Goal: Task Accomplishment & Management: Use online tool/utility

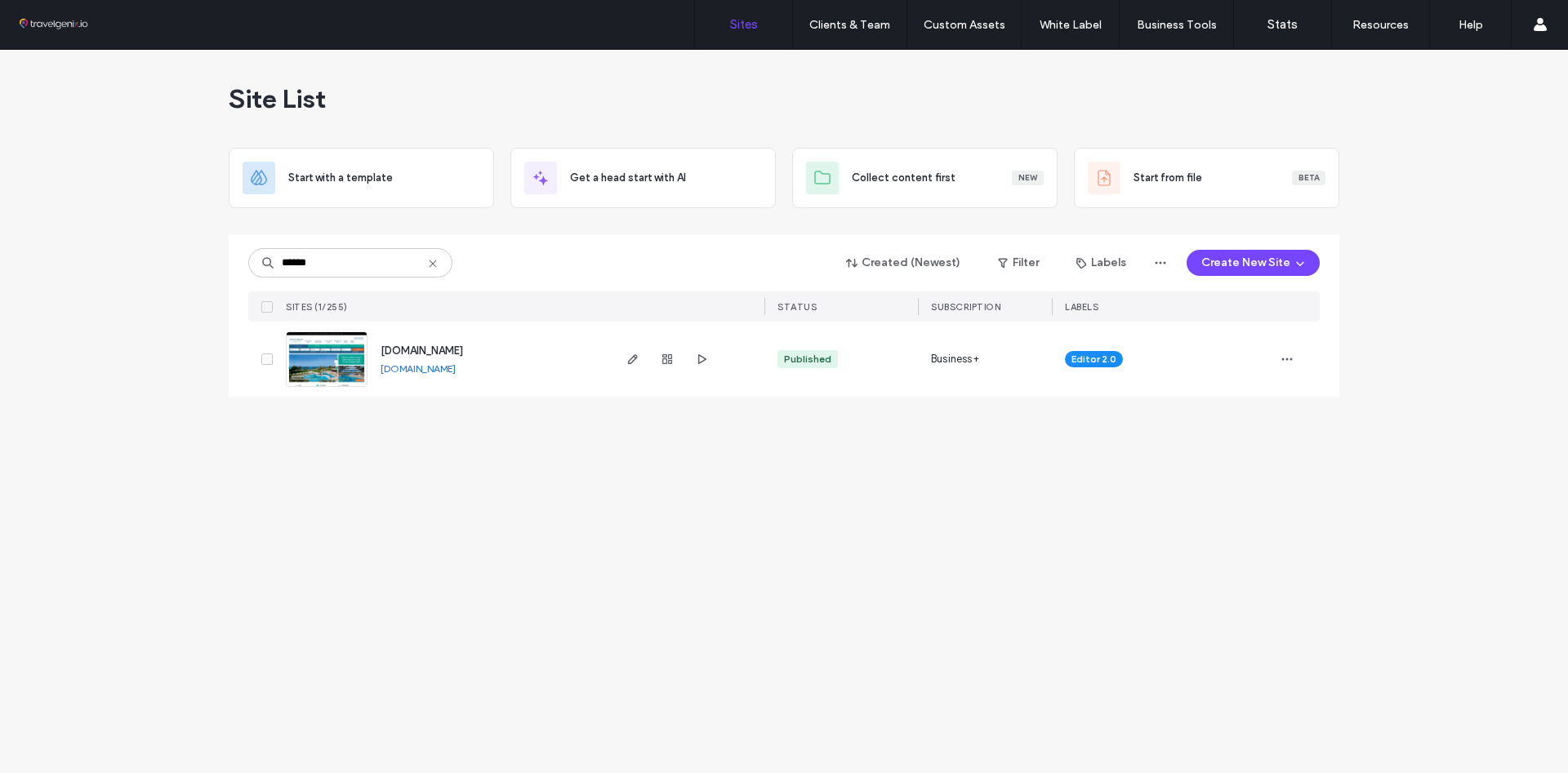
type input "******"
click at [332, 357] on img at bounding box center [326, 388] width 80 height 111
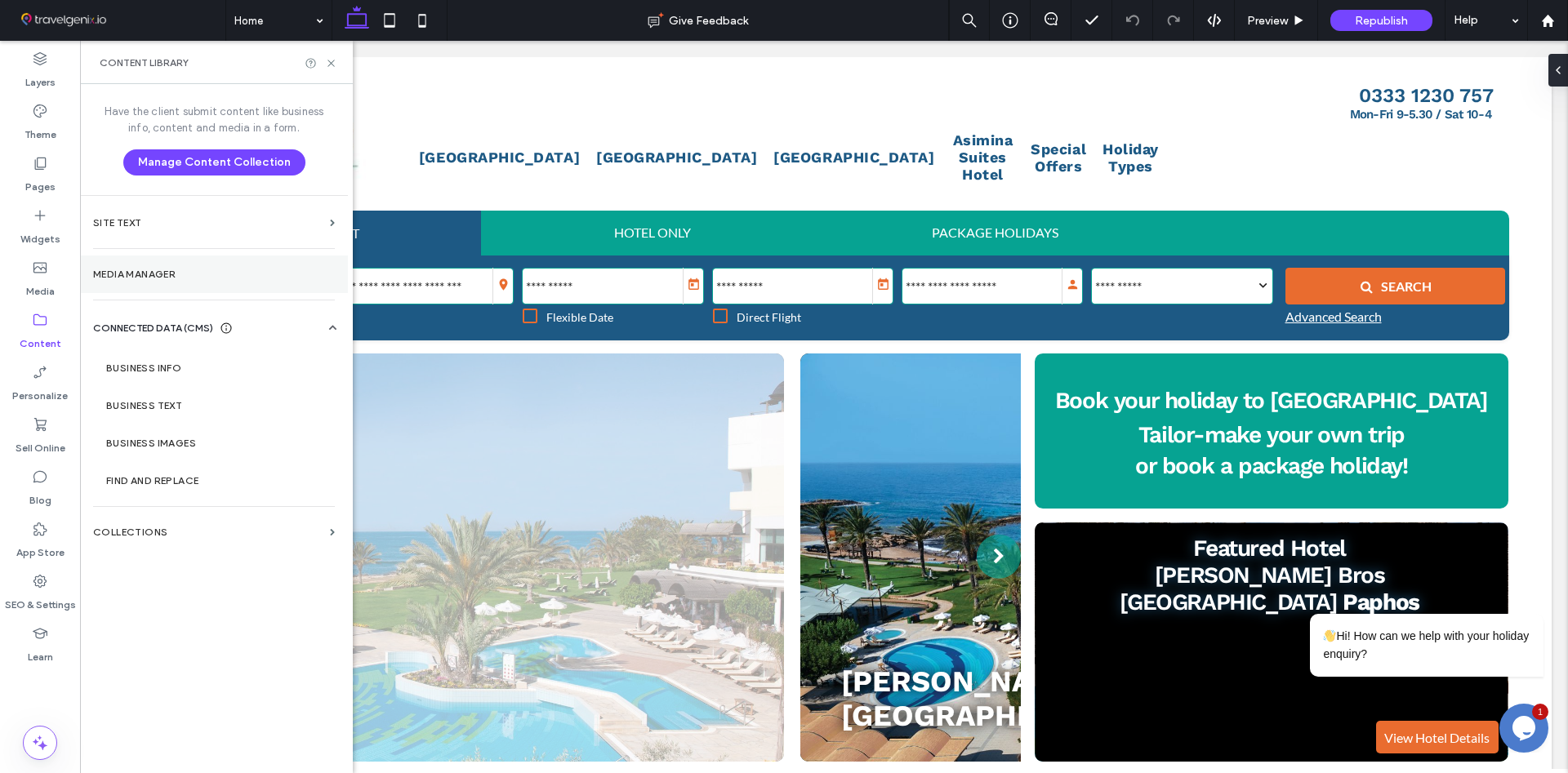
click at [178, 280] on label "Media Manager" at bounding box center [214, 275] width 242 height 12
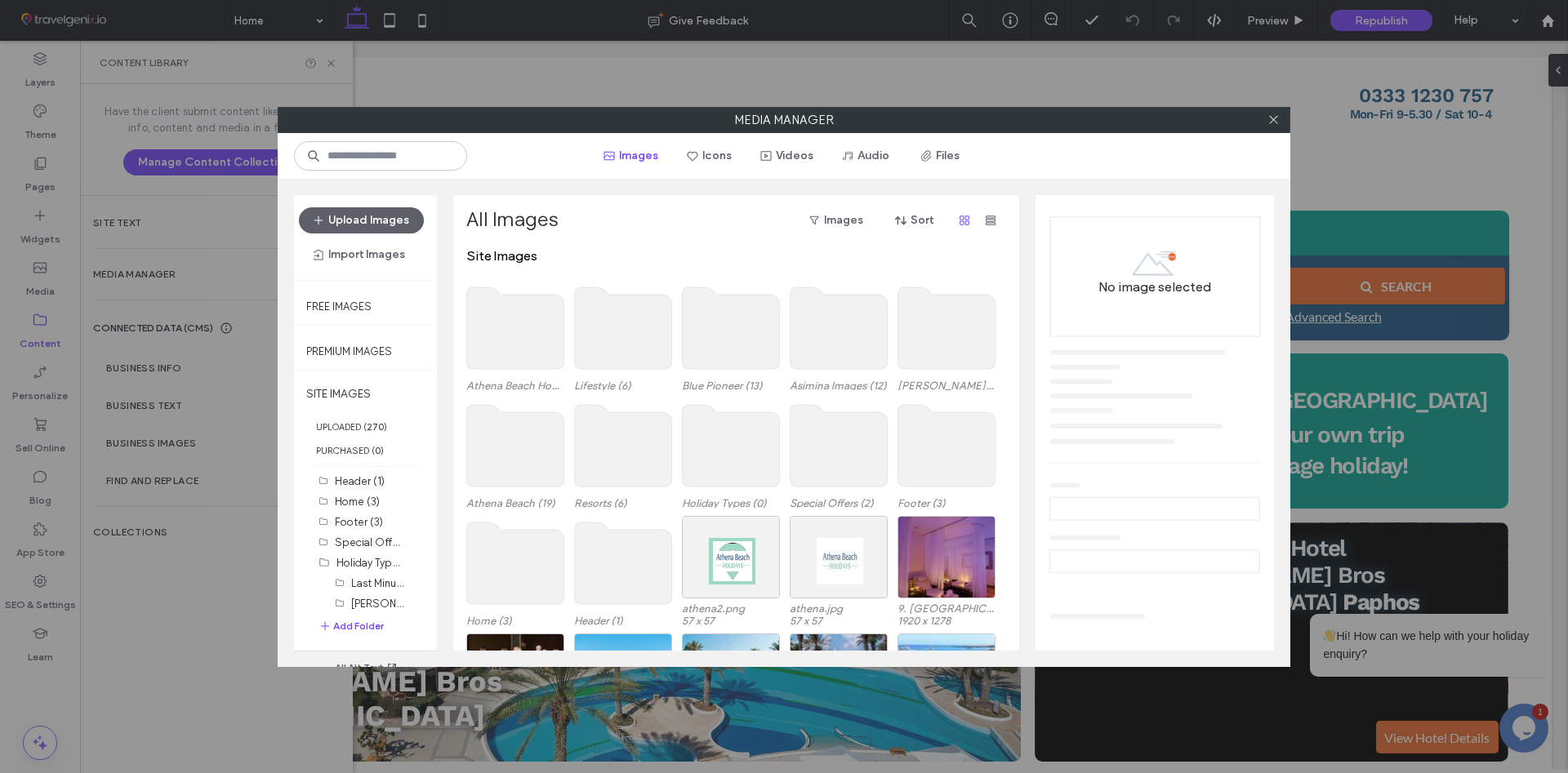
click at [1270, 122] on icon at bounding box center [1273, 119] width 12 height 12
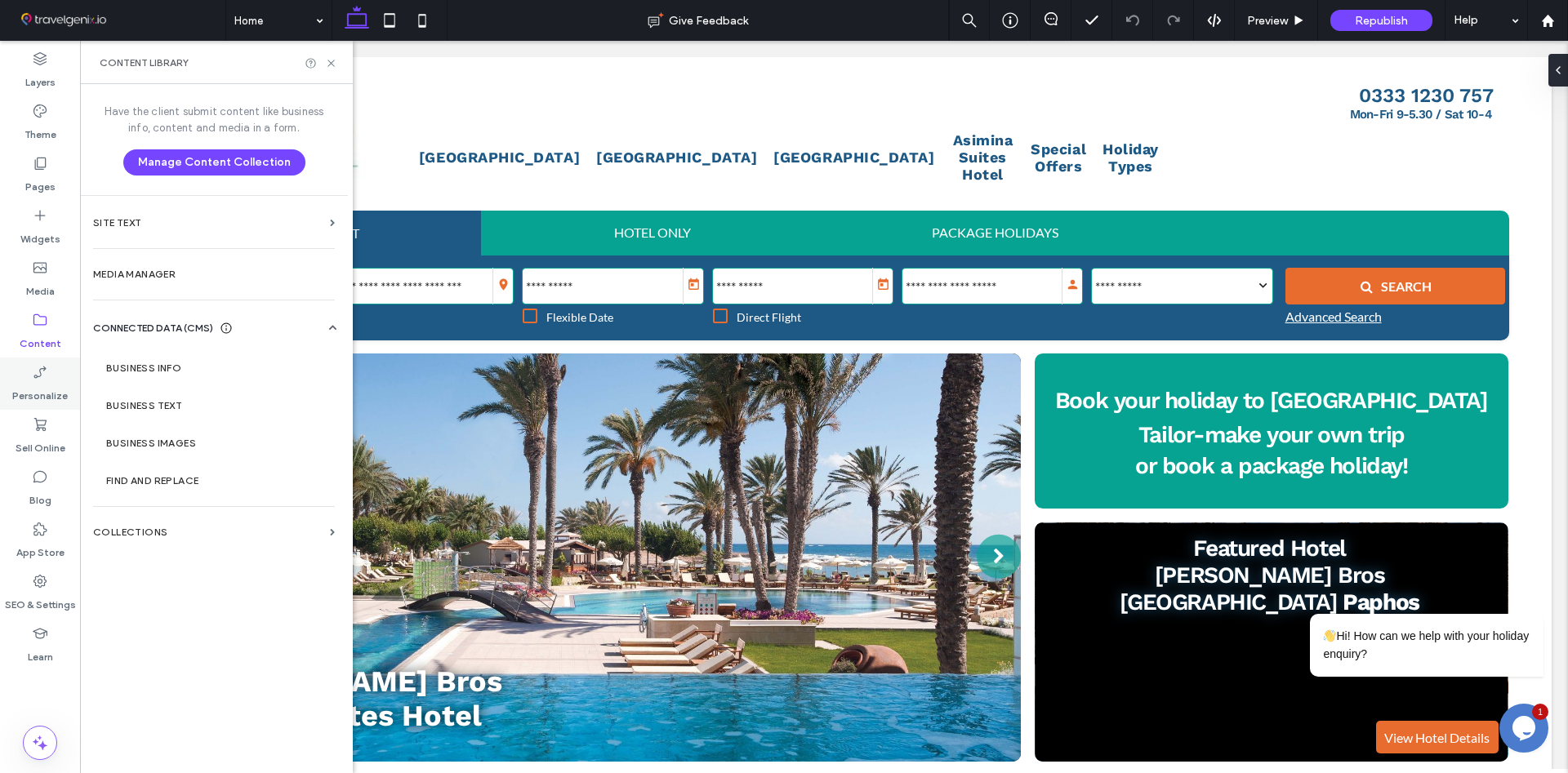
scroll to position [0, 343]
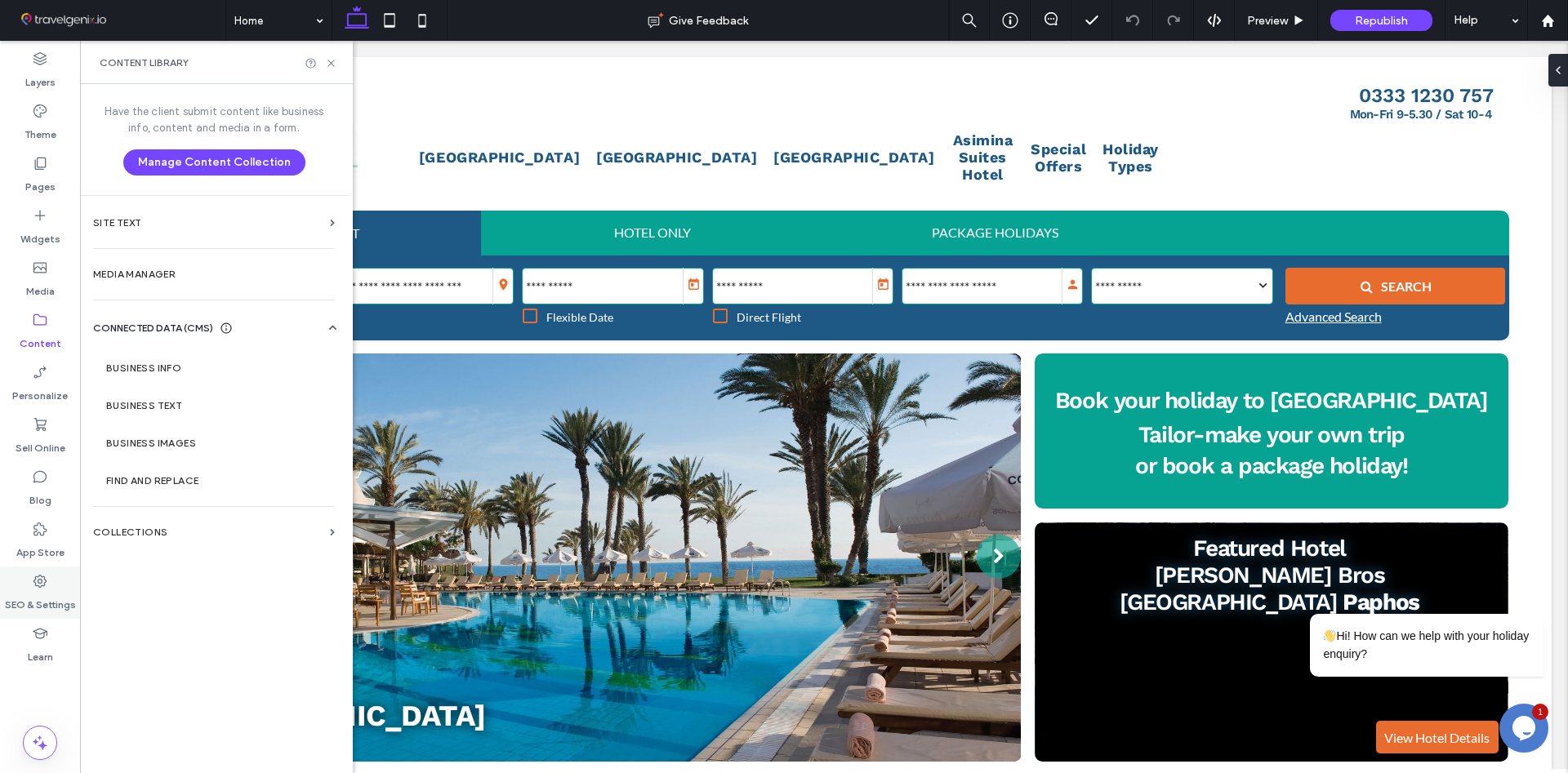
click at [43, 587] on use at bounding box center [40, 582] width 13 height 13
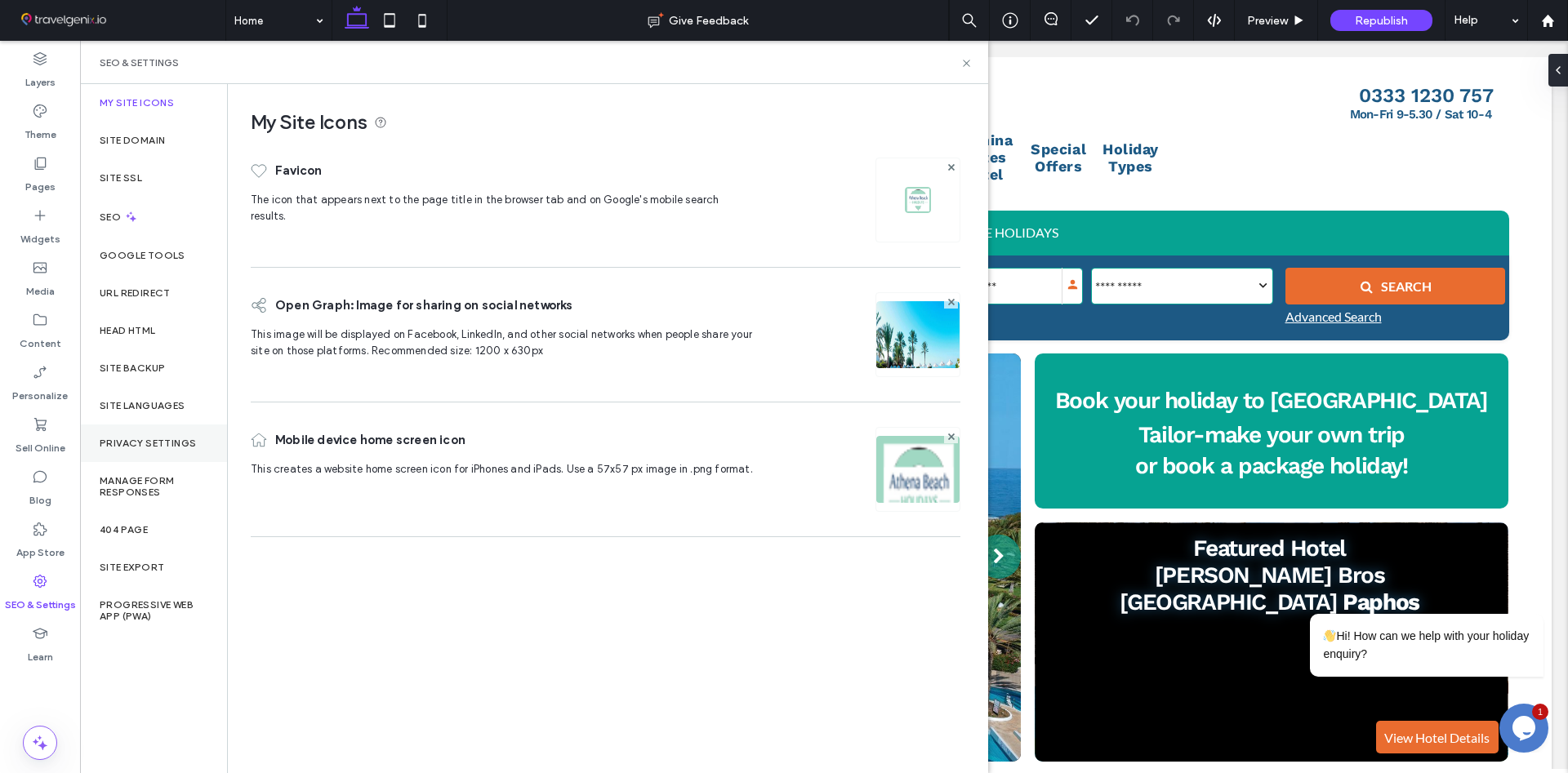
scroll to position [0, 685]
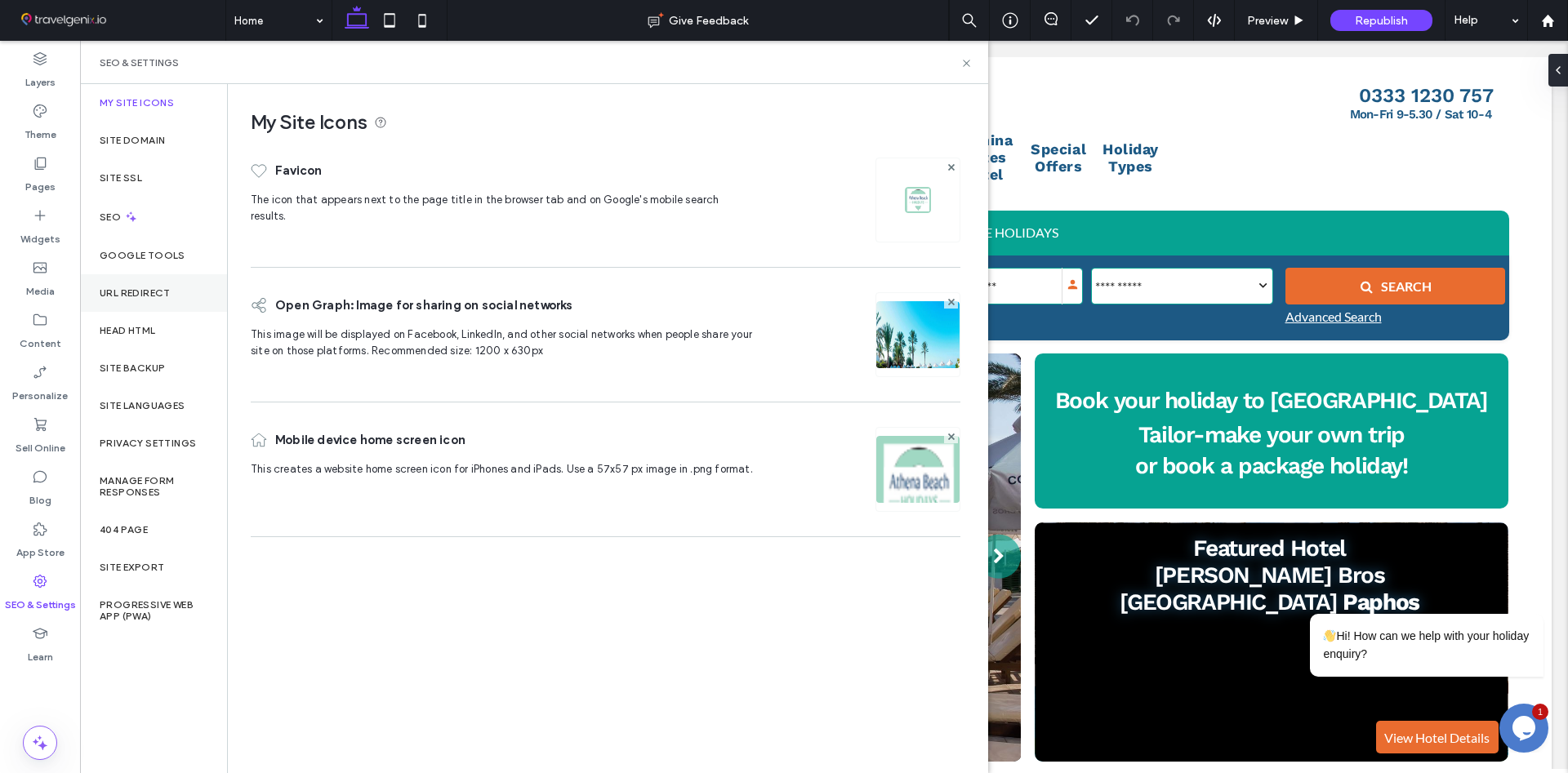
click at [136, 298] on label "URL Redirect" at bounding box center [135, 293] width 71 height 12
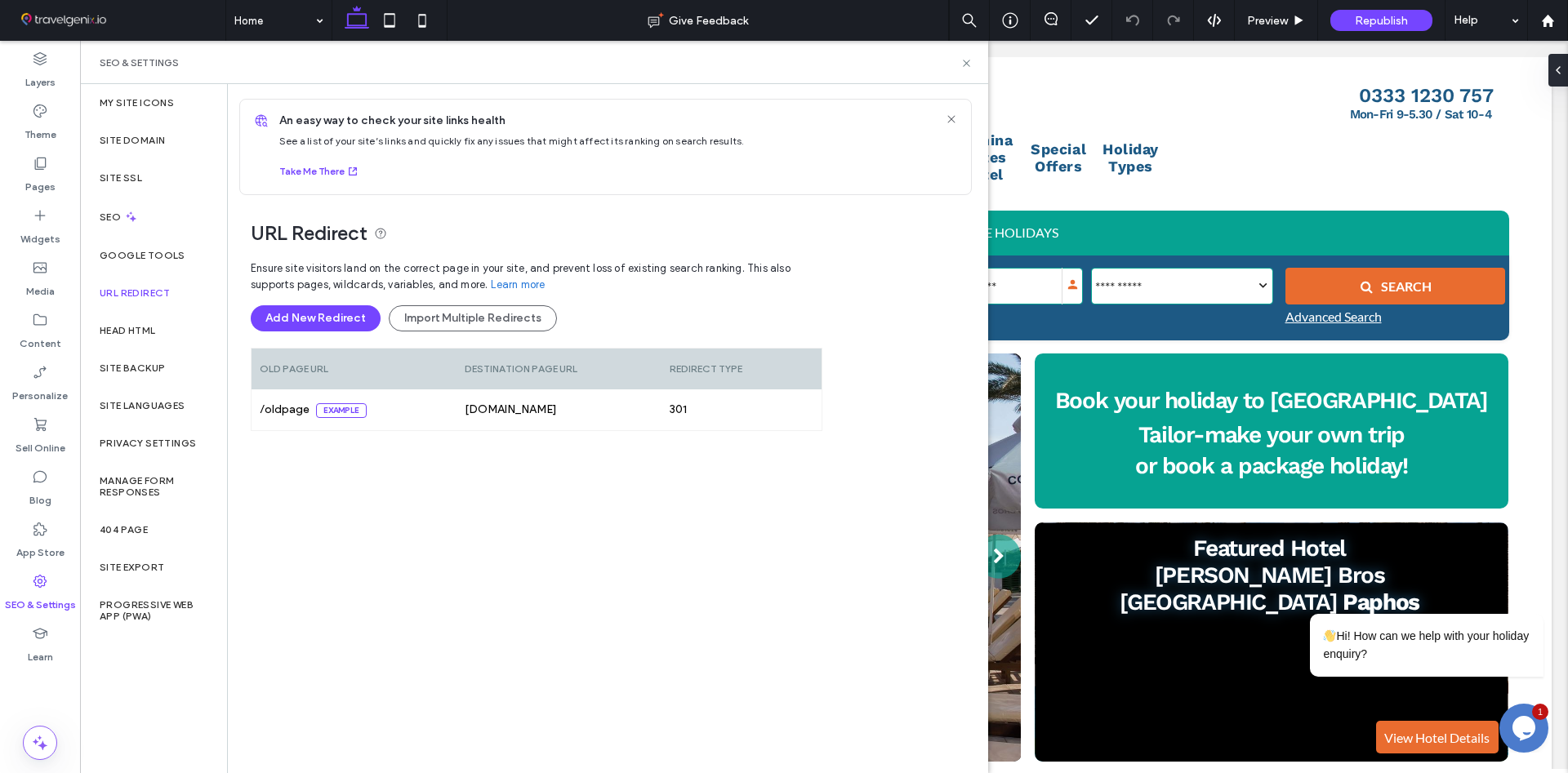
click at [402, 494] on div "Ensure site visitors land on the correct page in your site, and prevent loss of…" at bounding box center [536, 497] width 571 height 490
click at [376, 477] on div "Ensure site visitors land on the correct page in your site, and prevent loss of…" at bounding box center [536, 497] width 571 height 490
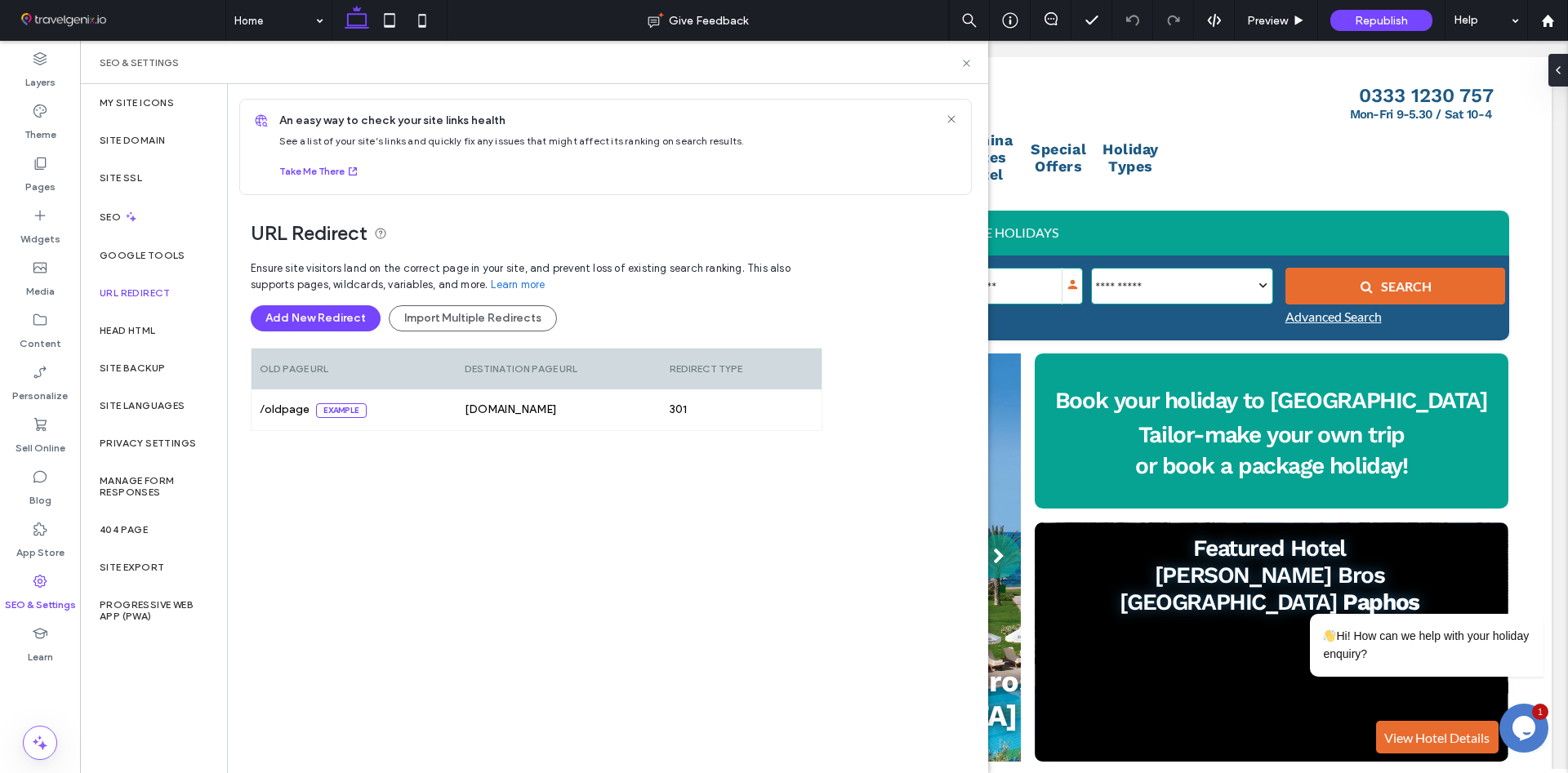
click at [389, 495] on div "Ensure site visitors land on the correct page in your site, and prevent loss of…" at bounding box center [536, 497] width 571 height 490
click at [385, 487] on div "Ensure site visitors land on the correct page in your site, and prevent loss of…" at bounding box center [536, 497] width 571 height 490
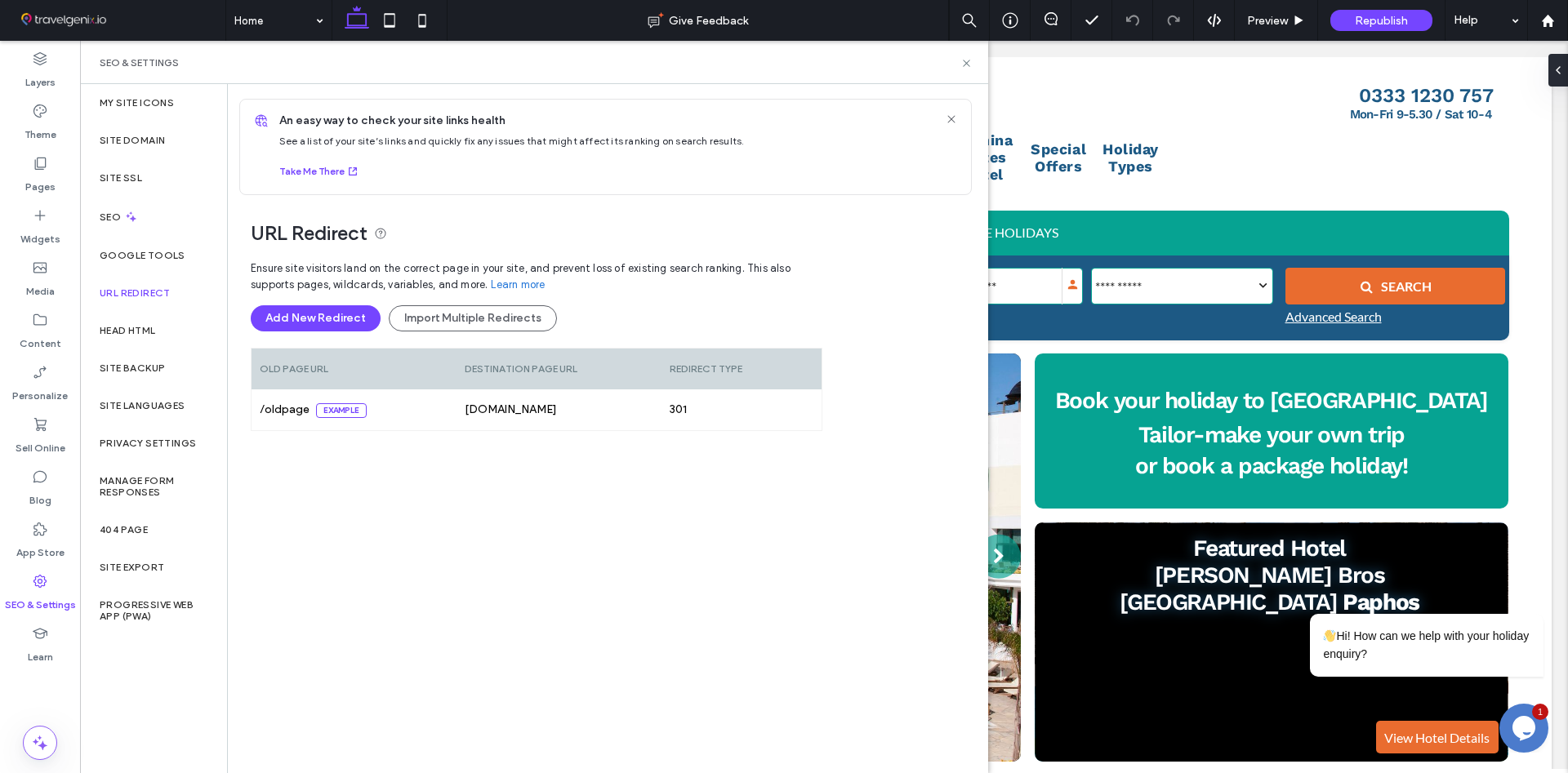
scroll to position [0, 1028]
click at [396, 499] on div "Ensure site visitors land on the correct page in your site, and prevent loss of…" at bounding box center [536, 497] width 571 height 490
drag, startPoint x: 385, startPoint y: 487, endPoint x: 410, endPoint y: 516, distance: 38.3
click at [386, 490] on div "Ensure site visitors land on the correct page in your site, and prevent loss of…" at bounding box center [536, 497] width 571 height 490
click at [410, 516] on div "Ensure site visitors land on the correct page in your site, and prevent loss of…" at bounding box center [536, 497] width 571 height 490
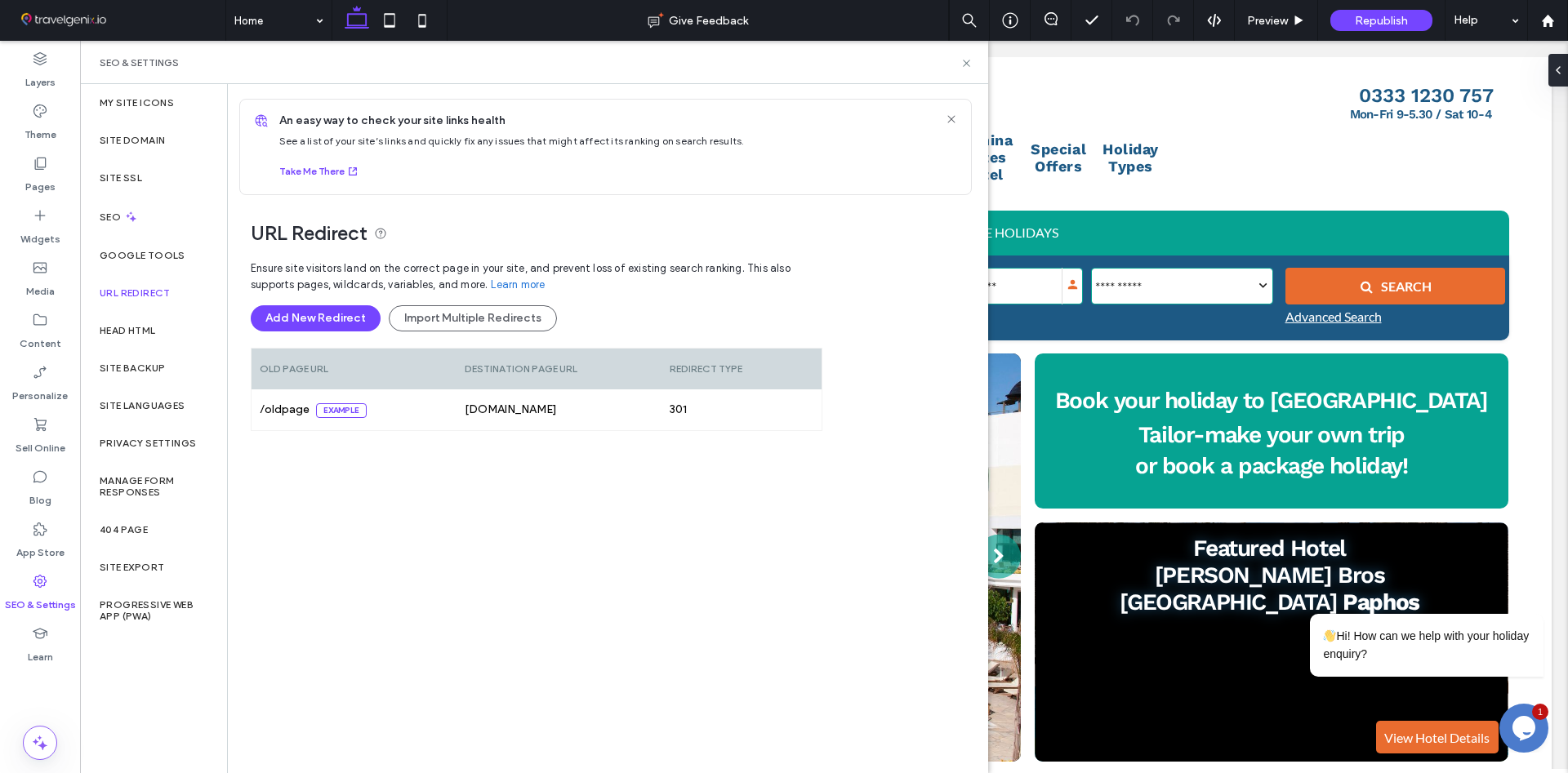
click at [398, 498] on div "Ensure site visitors land on the correct page in your site, and prevent loss of…" at bounding box center [536, 497] width 571 height 490
click at [414, 514] on div "Ensure site visitors land on the correct page in your site, and prevent loss of…" at bounding box center [536, 497] width 571 height 490
click at [406, 499] on div "Ensure site visitors land on the correct page in your site, and prevent loss of…" at bounding box center [536, 497] width 571 height 490
click at [410, 510] on div "Ensure site visitors land on the correct page in your site, and prevent loss of…" at bounding box center [536, 497] width 571 height 490
click at [395, 496] on div "Ensure site visitors land on the correct page in your site, and prevent loss of…" at bounding box center [536, 497] width 571 height 490
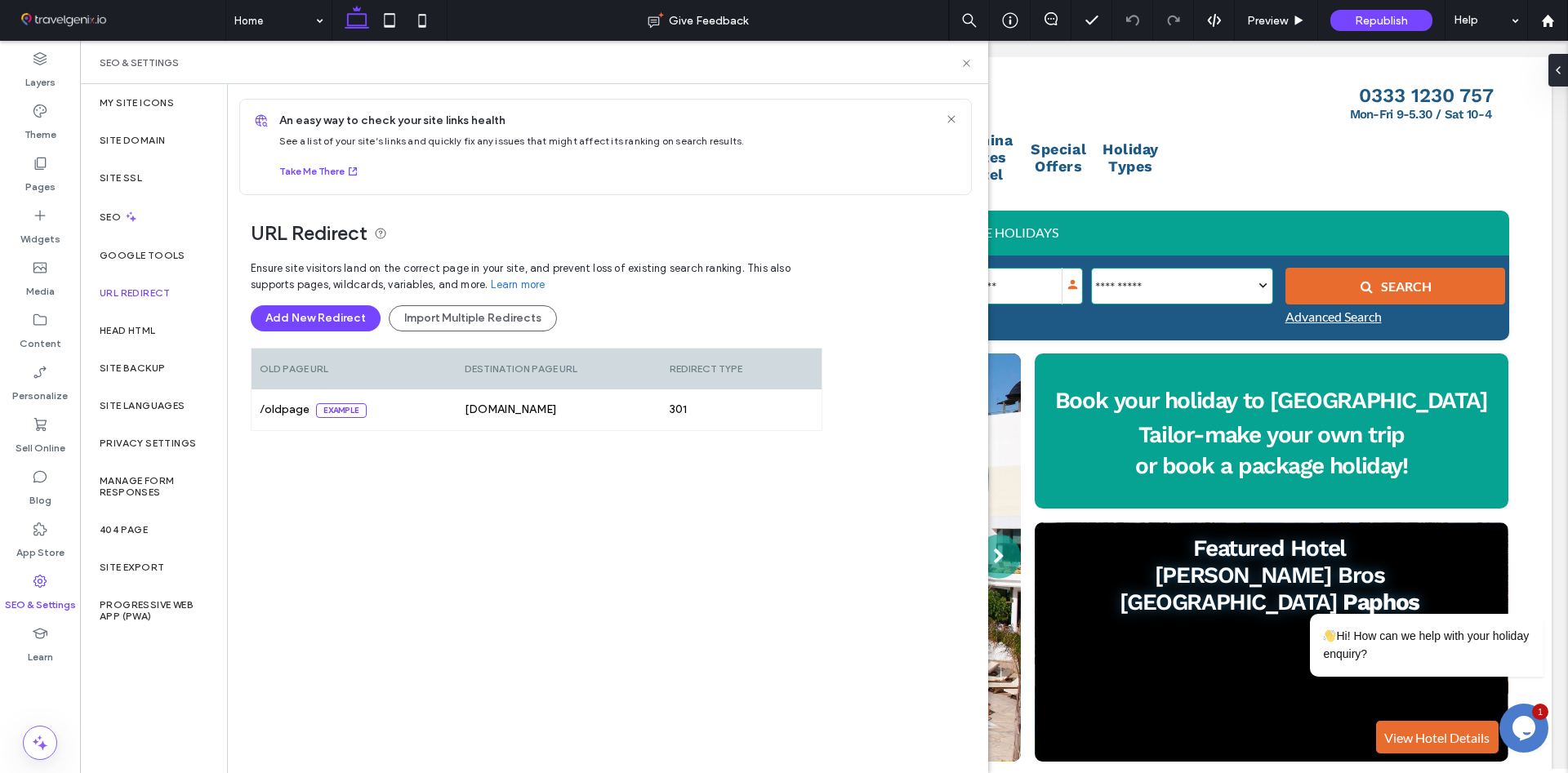
click at [400, 509] on div "Ensure site visitors land on the correct page in your site, and prevent loss of…" at bounding box center [536, 497] width 571 height 490
drag, startPoint x: 385, startPoint y: 493, endPoint x: 390, endPoint y: 503, distance: 11.2
click at [385, 495] on div "Ensure site visitors land on the correct page in your site, and prevent loss of…" at bounding box center [536, 497] width 571 height 490
click at [407, 511] on div "Ensure site visitors land on the correct page in your site, and prevent loss of…" at bounding box center [536, 497] width 571 height 490
click at [384, 492] on div "Ensure site visitors land on the correct page in your site, and prevent loss of…" at bounding box center [536, 497] width 571 height 490
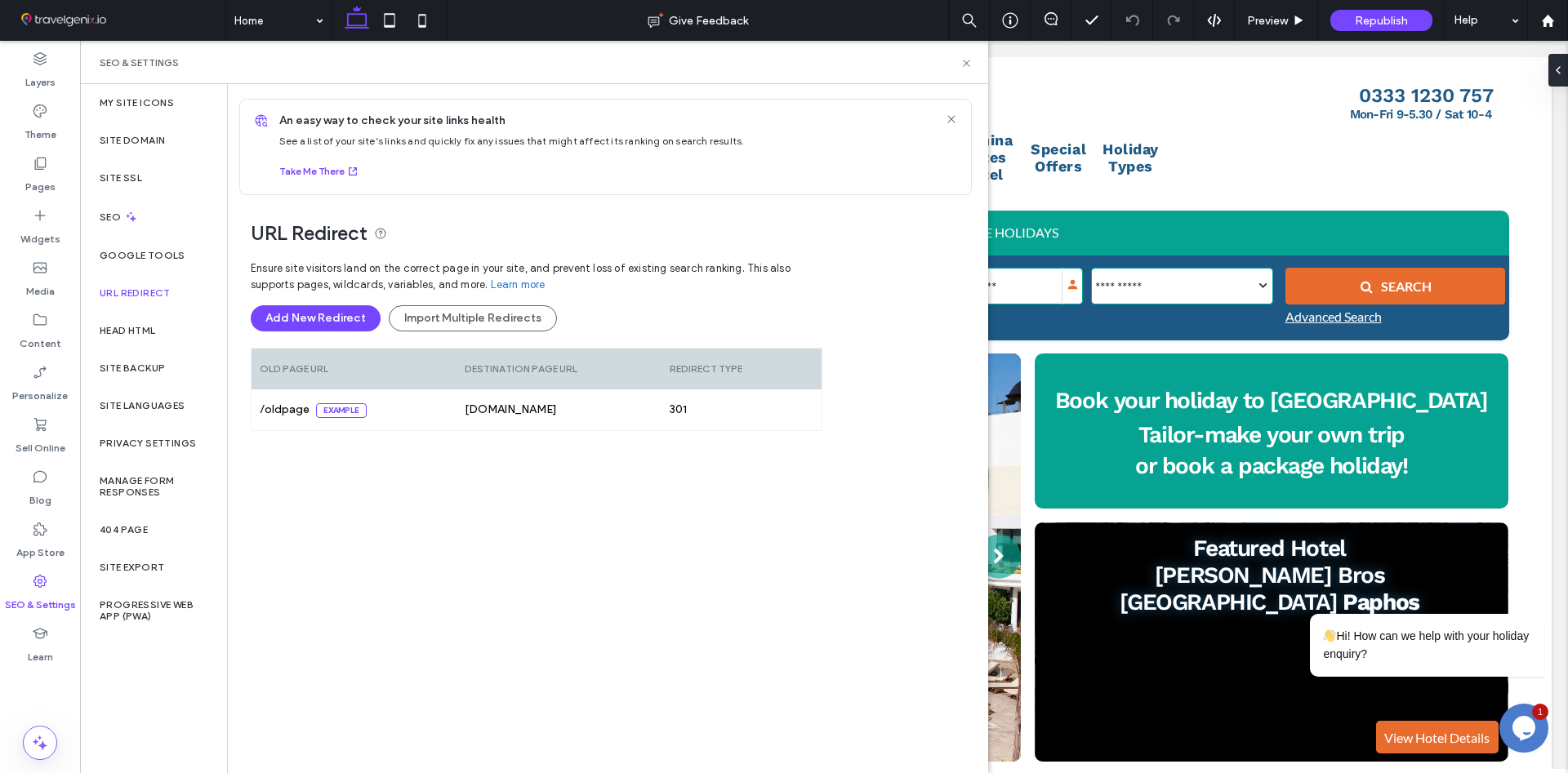
click at [398, 505] on div "Ensure site visitors land on the correct page in your site, and prevent loss of…" at bounding box center [536, 497] width 571 height 490
click at [389, 494] on div "Ensure site visitors land on the correct page in your site, and prevent loss of…" at bounding box center [536, 497] width 571 height 490
click at [401, 506] on div "Ensure site visitors land on the correct page in your site, and prevent loss of…" at bounding box center [536, 497] width 571 height 490
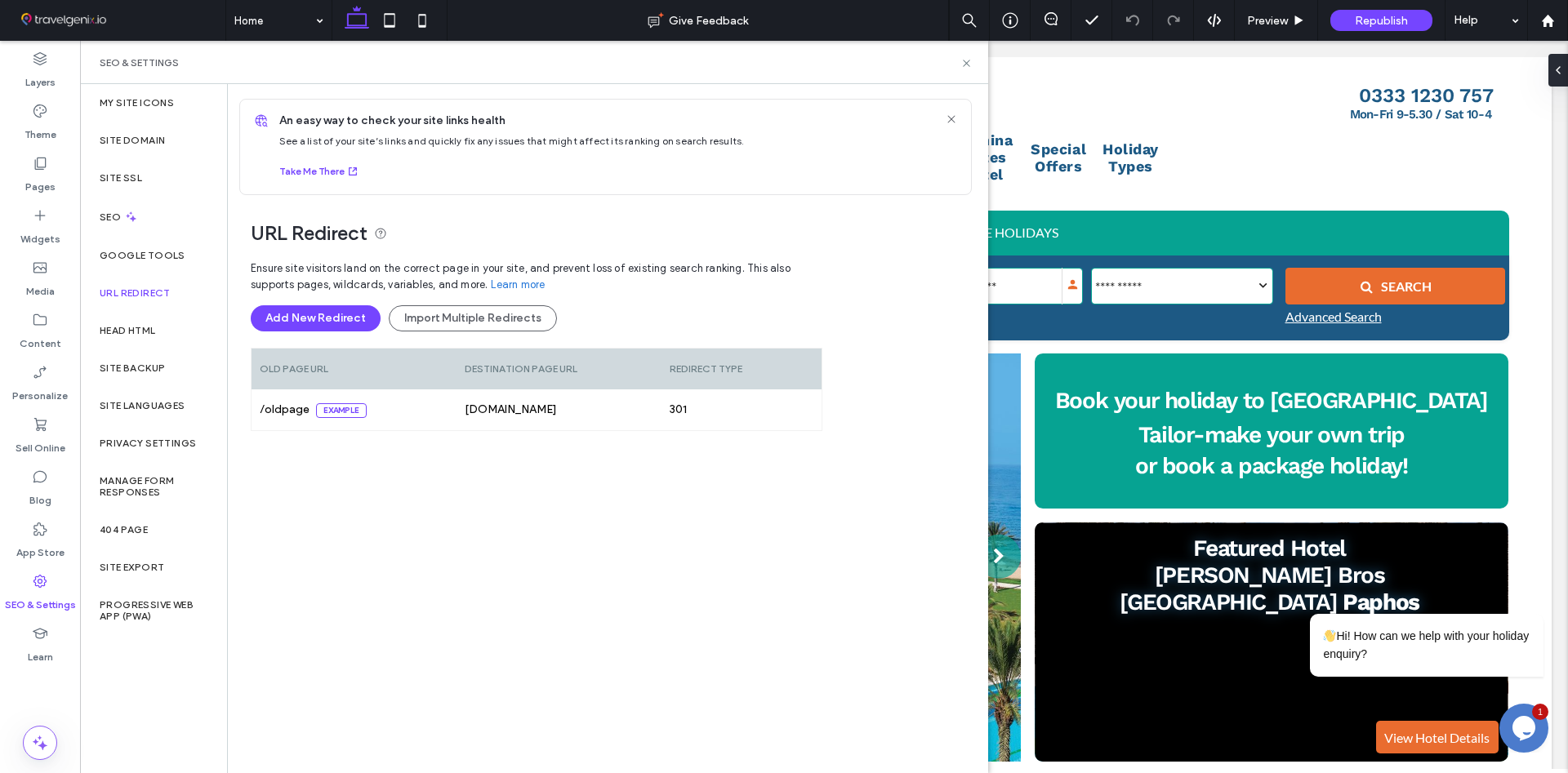
click at [401, 501] on div "Ensure site visitors land on the correct page in your site, and prevent loss of…" at bounding box center [536, 497] width 571 height 490
click at [333, 274] on span "Ensure site visitors land on the correct page in your site, and prevent loss of…" at bounding box center [536, 277] width 571 height 33
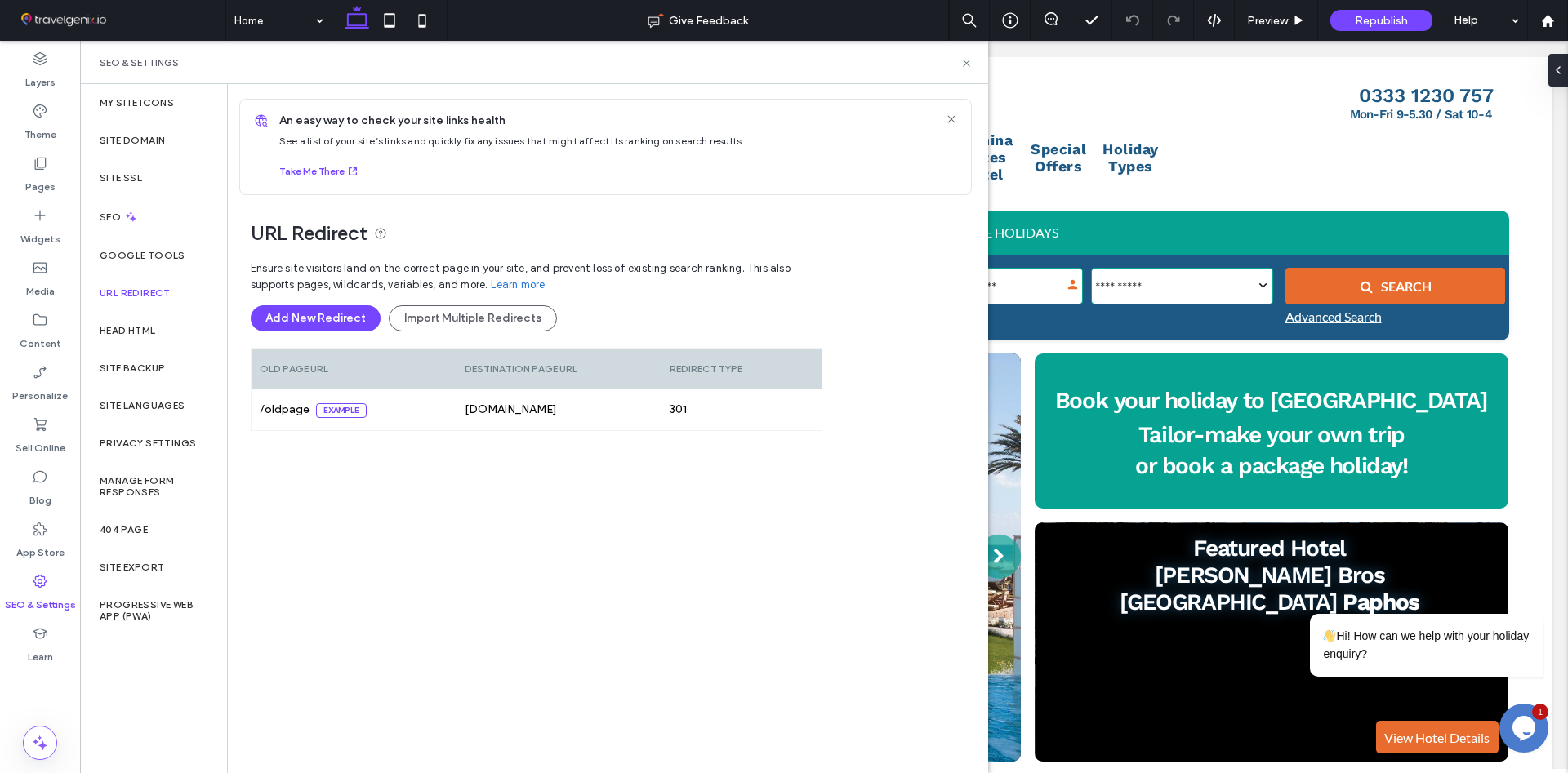
click at [333, 274] on span "Ensure site visitors land on the correct page in your site, and prevent loss of…" at bounding box center [536, 277] width 571 height 33
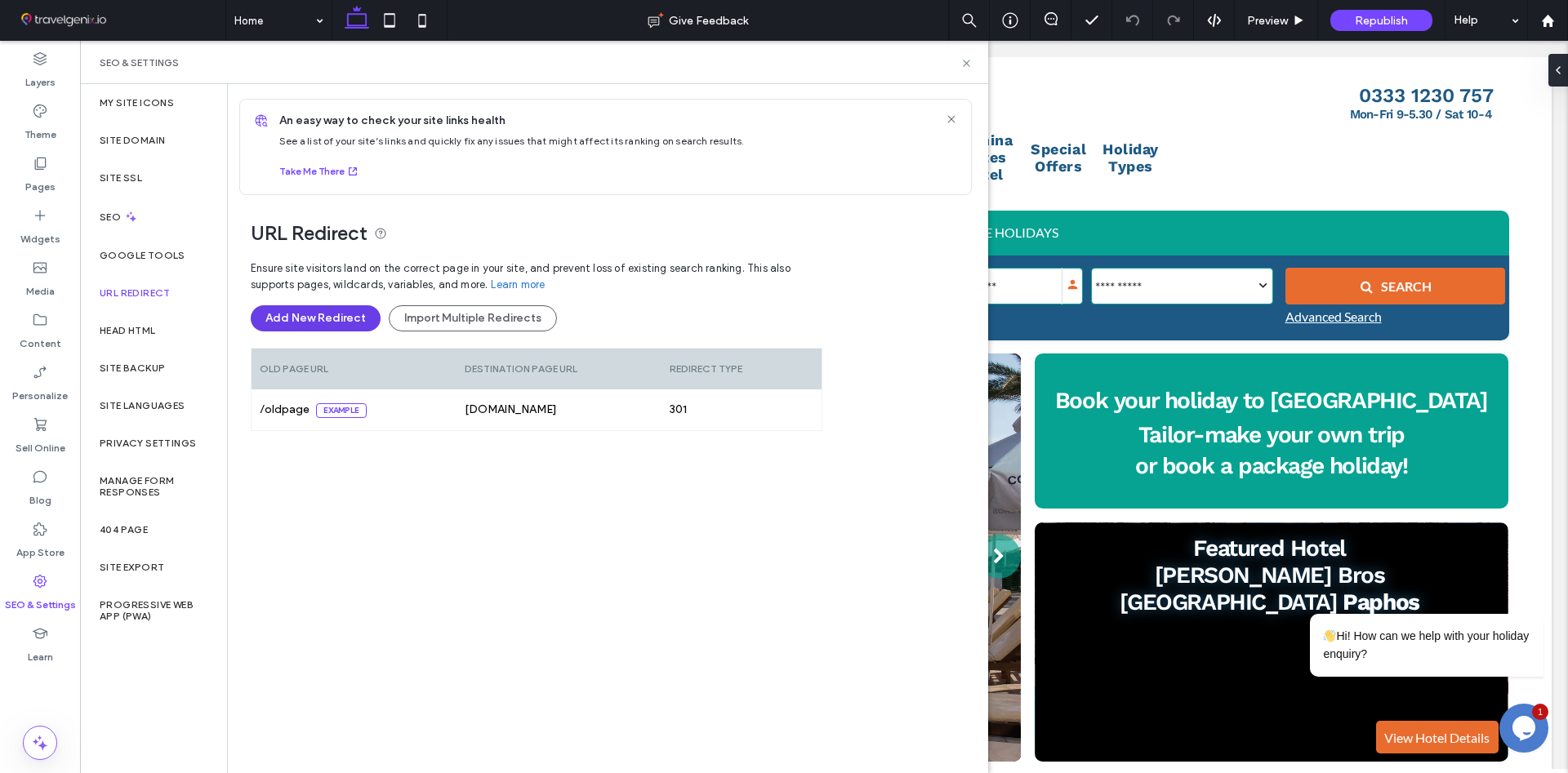
click at [314, 316] on button "Add New Redirect" at bounding box center [315, 318] width 130 height 26
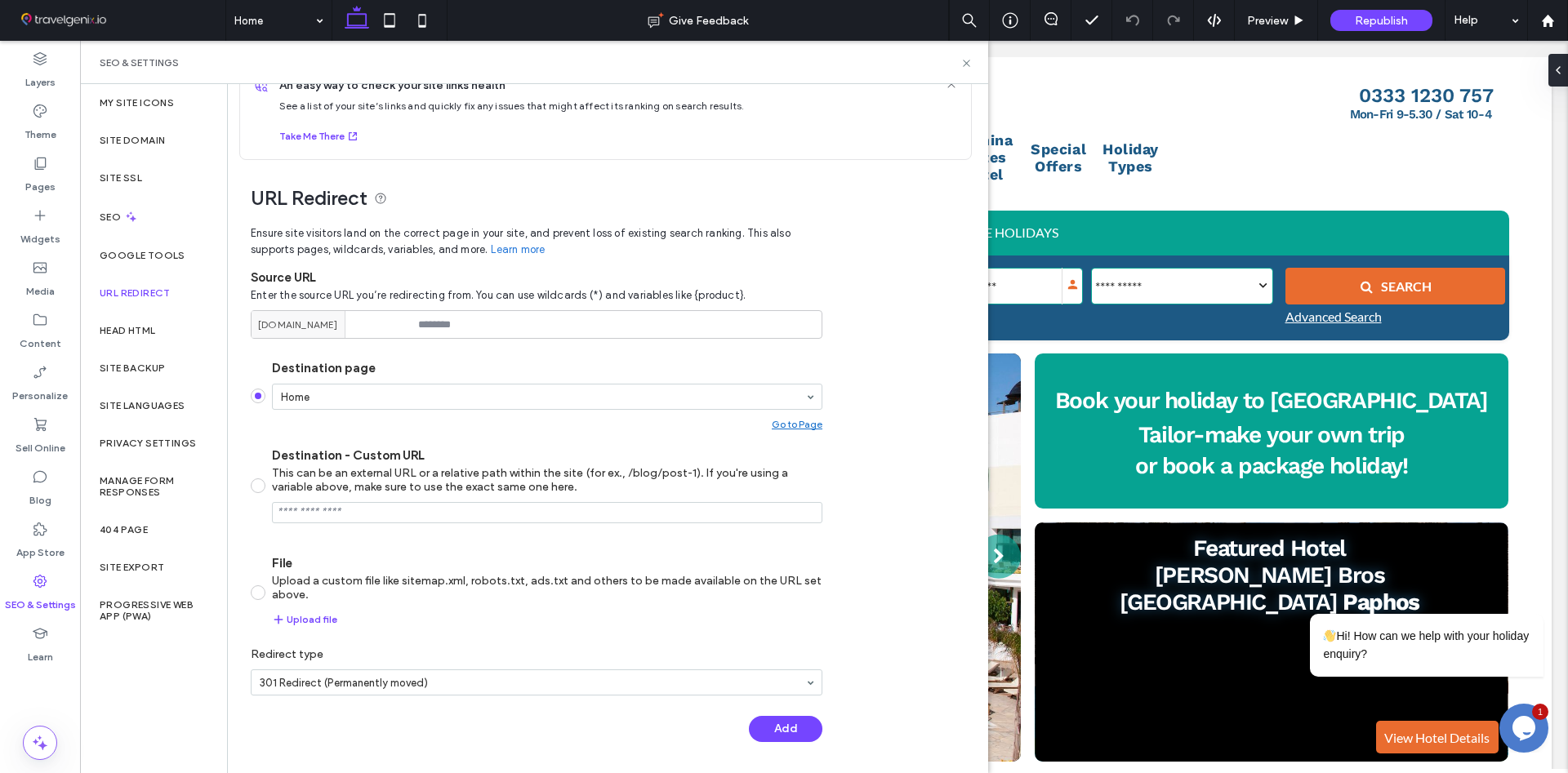
scroll to position [0, 0]
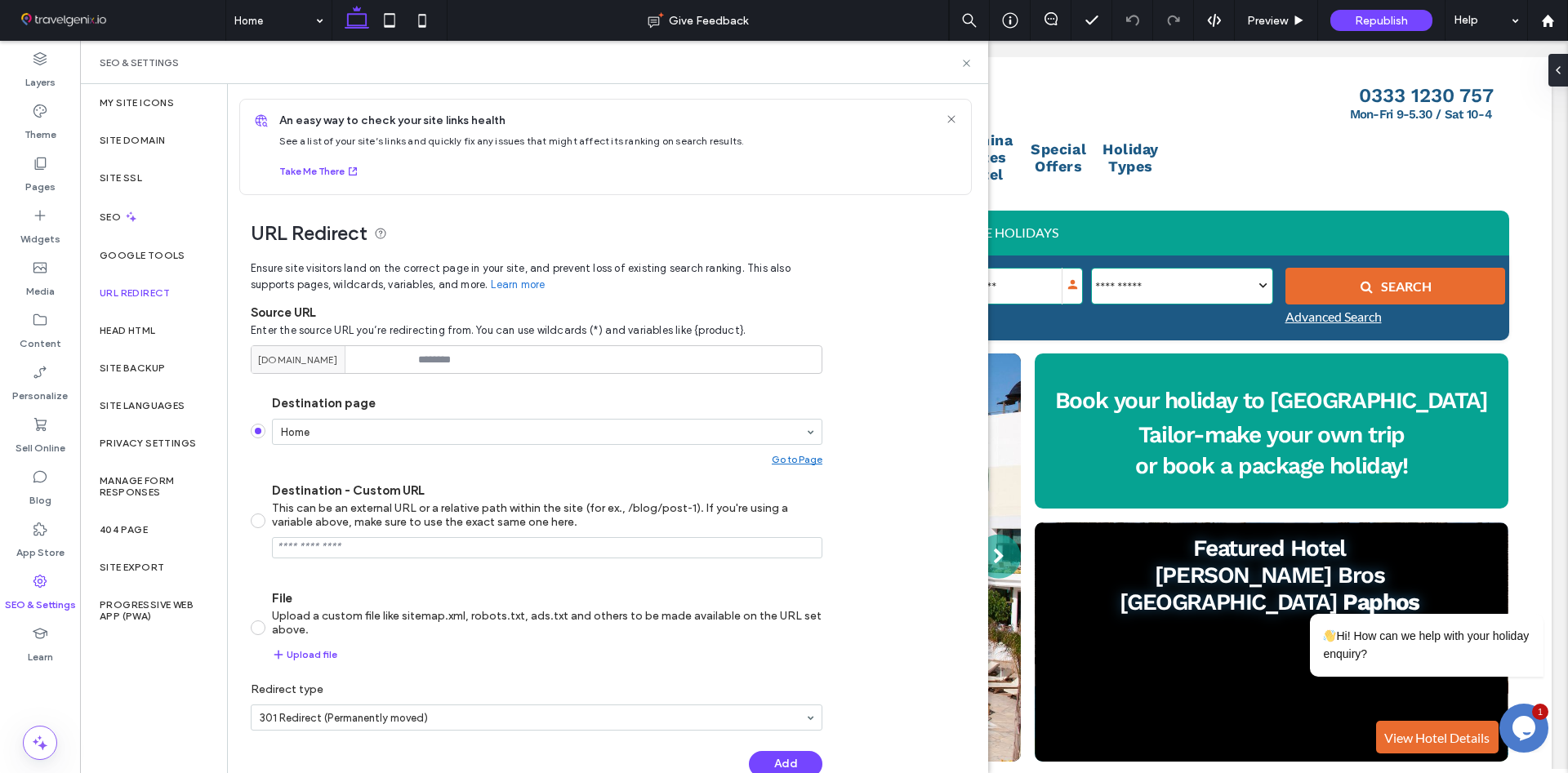
click at [144, 299] on label "URL Redirect" at bounding box center [135, 293] width 71 height 12
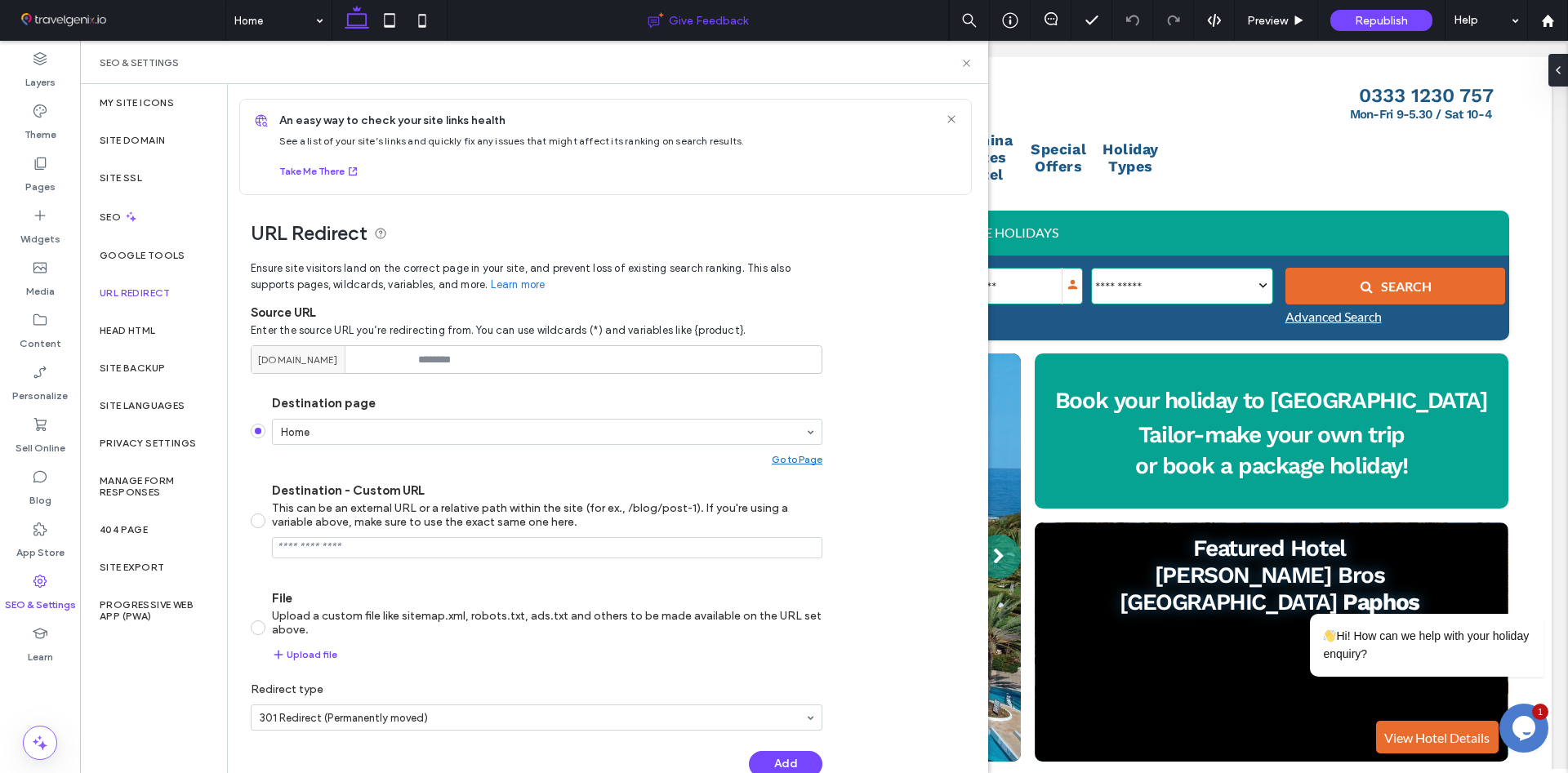
scroll to position [0, 2056]
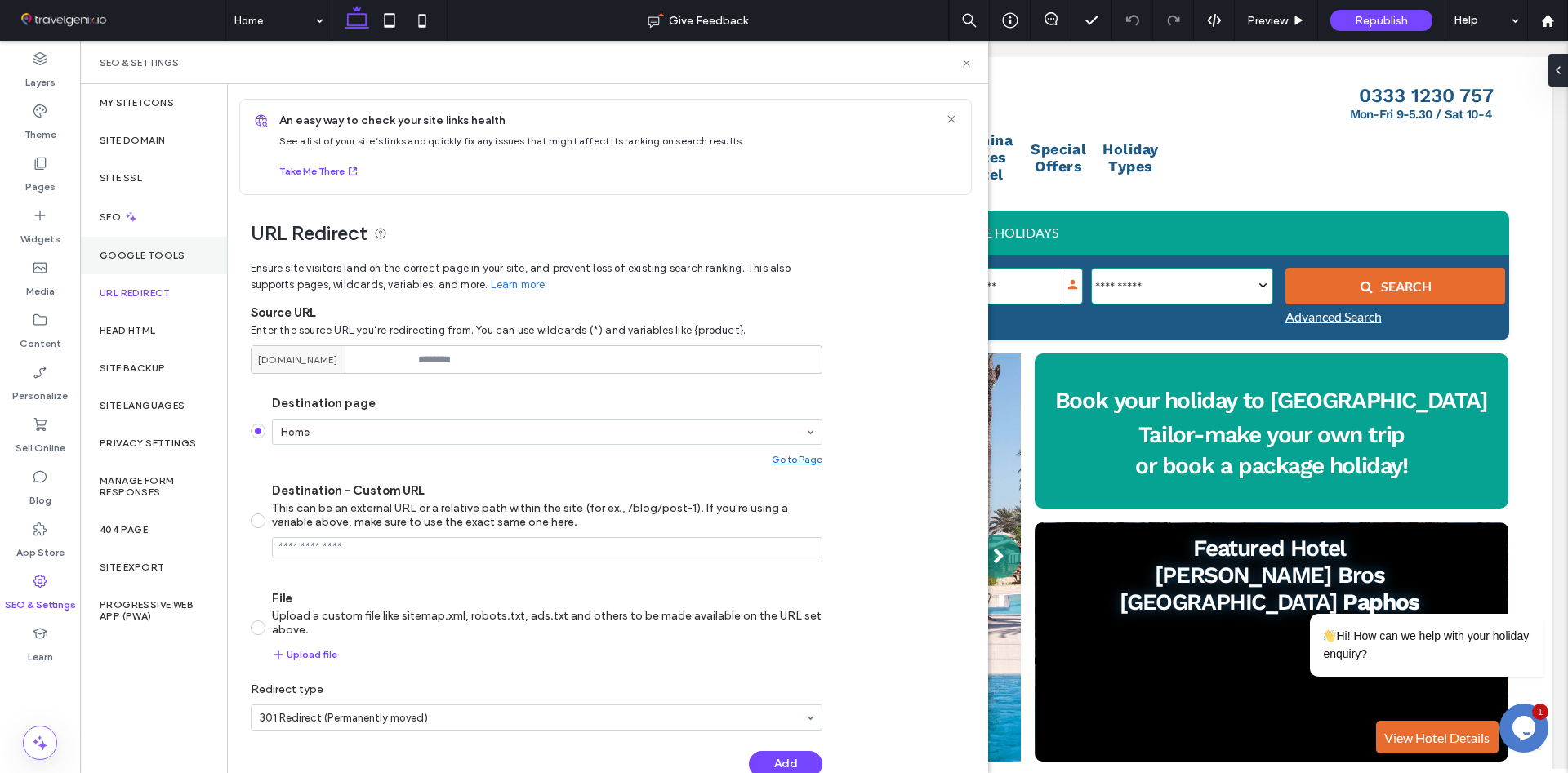
click at [123, 248] on div "Google Tools" at bounding box center [153, 255] width 147 height 37
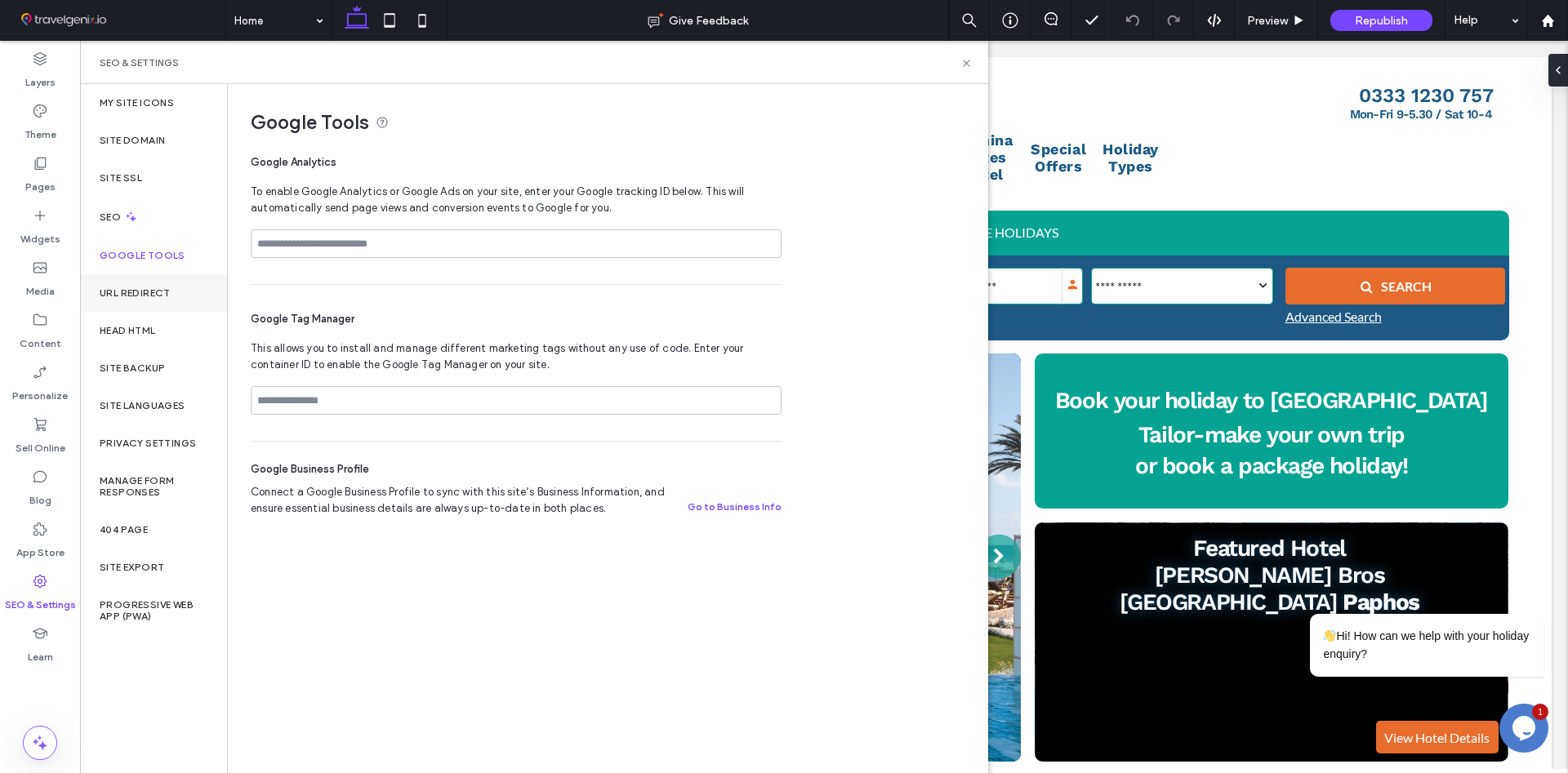
click at [133, 296] on label "URL Redirect" at bounding box center [135, 293] width 71 height 12
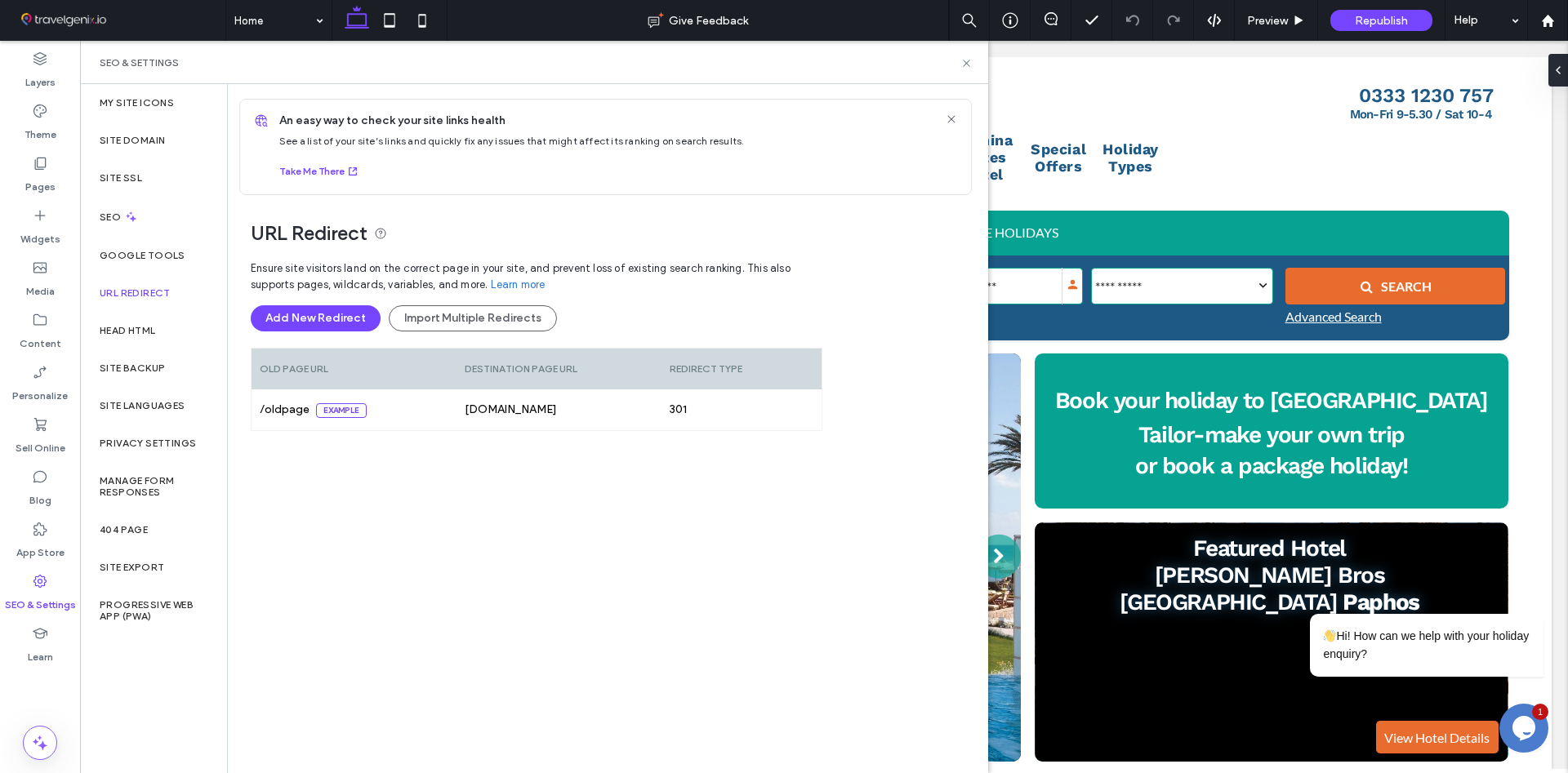
scroll to position [0, 0]
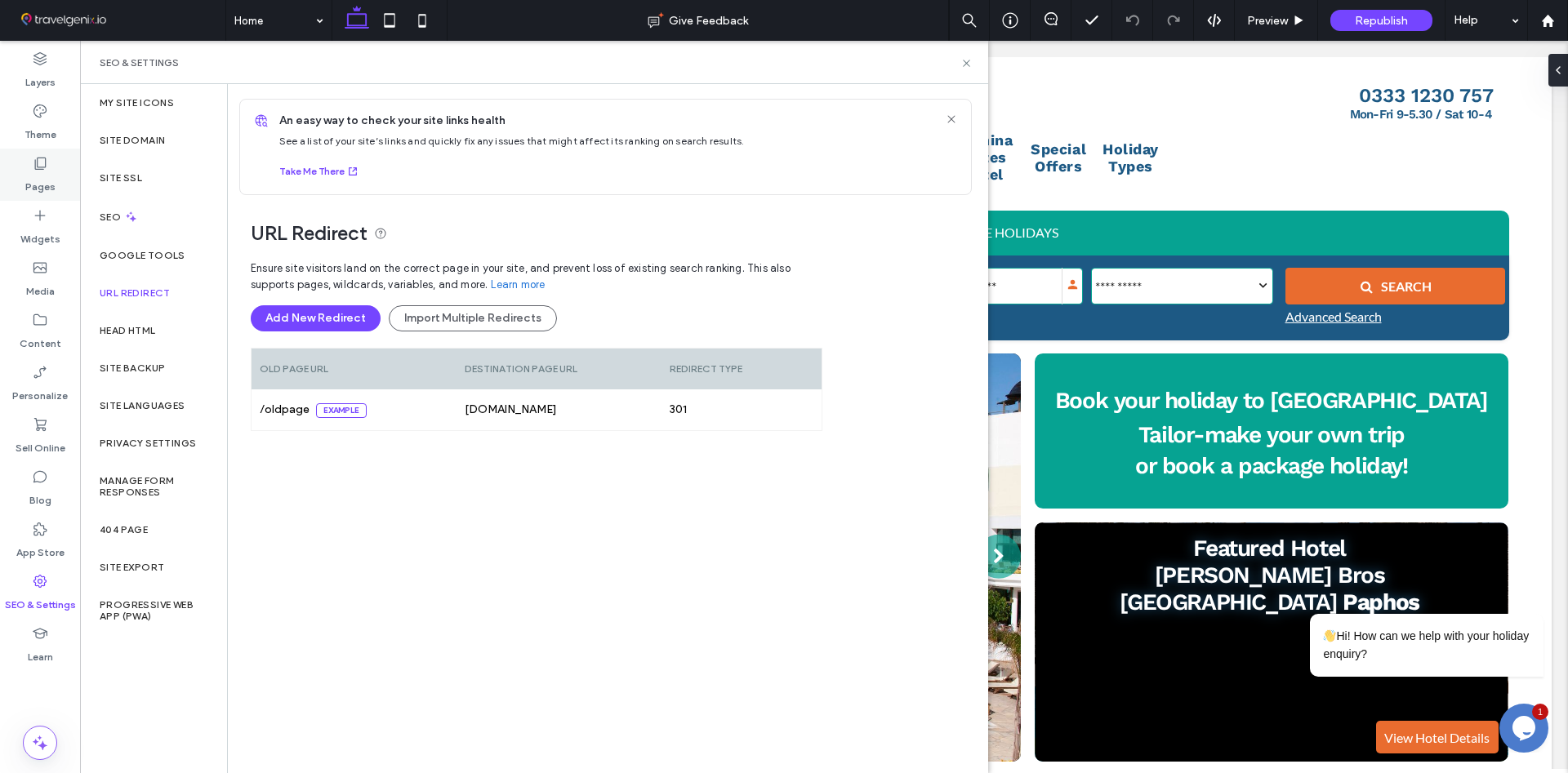
click at [43, 161] on icon at bounding box center [39, 163] width 16 height 16
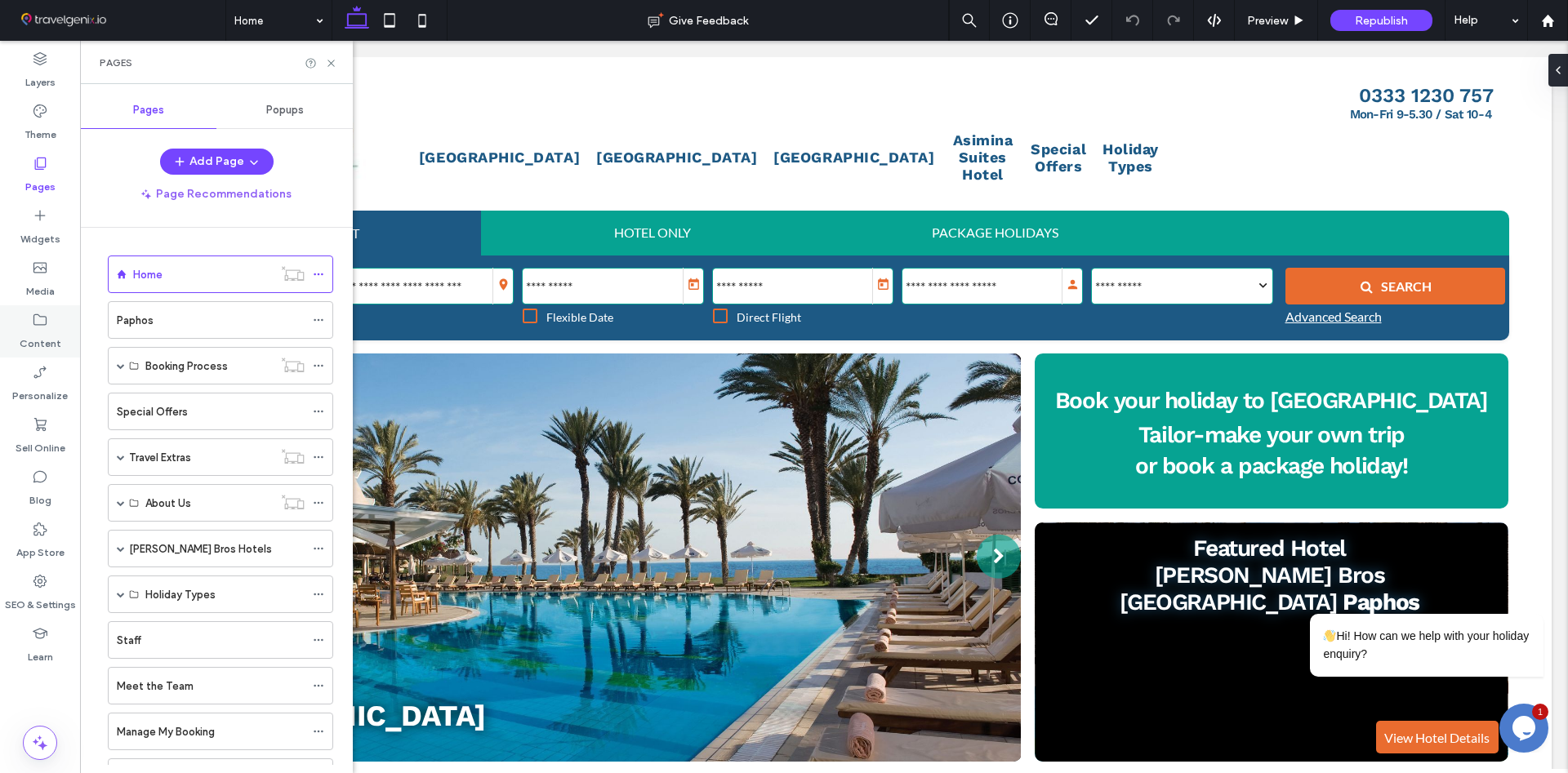
click at [37, 321] on icon at bounding box center [39, 320] width 16 height 16
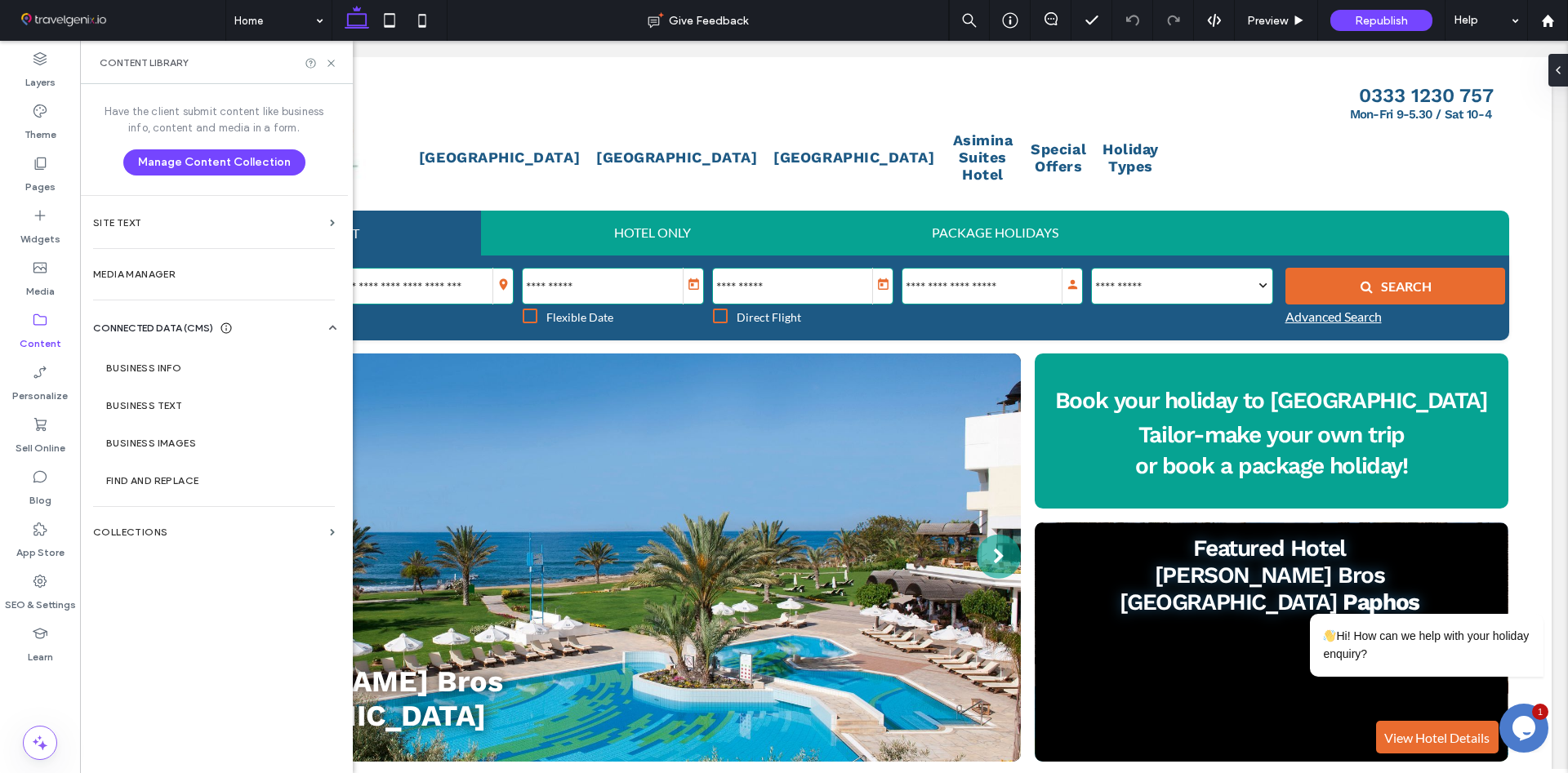
scroll to position [0, 685]
click at [169, 266] on section "Media Manager" at bounding box center [213, 274] width 268 height 37
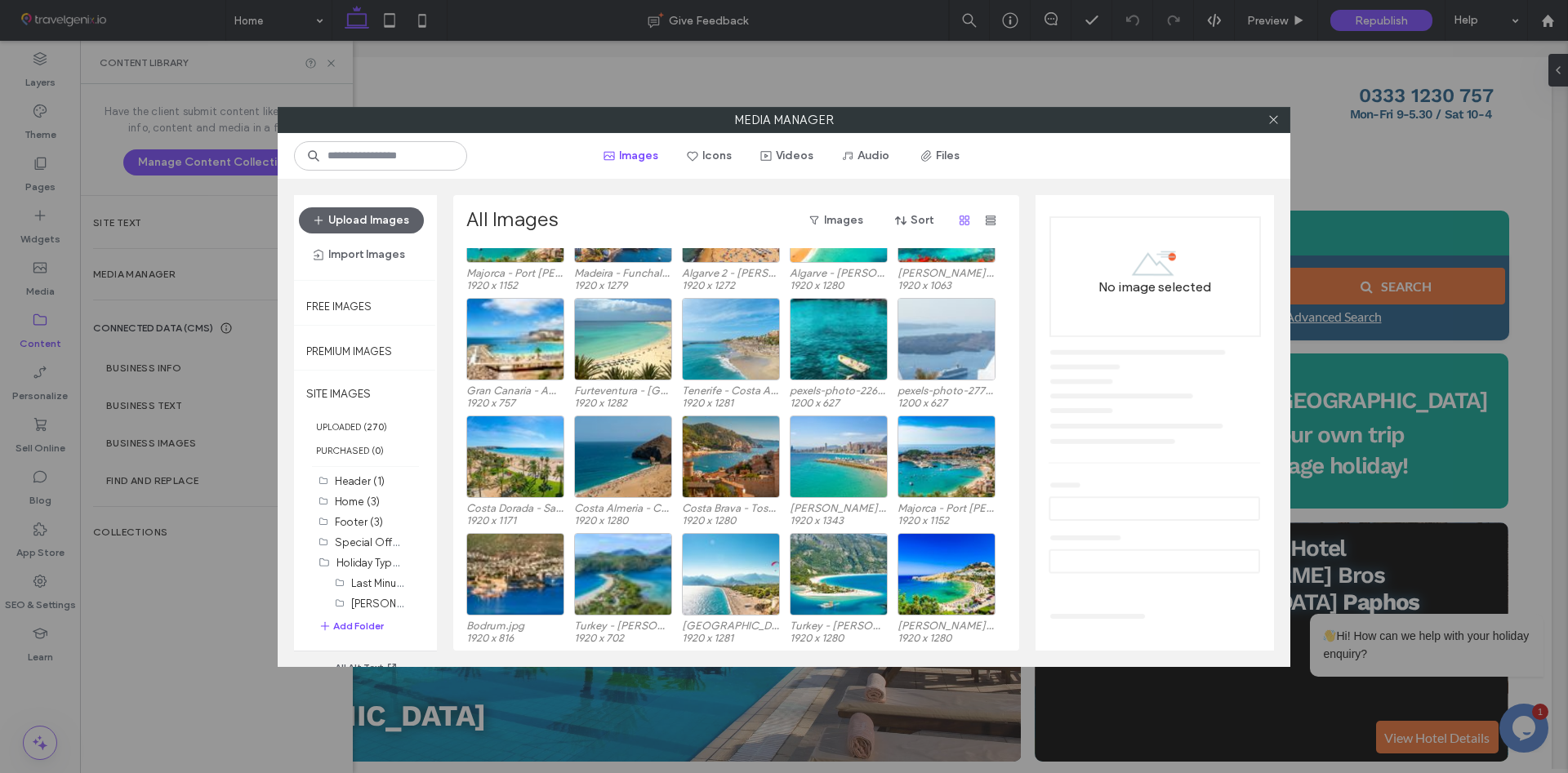
scroll to position [2938, 0]
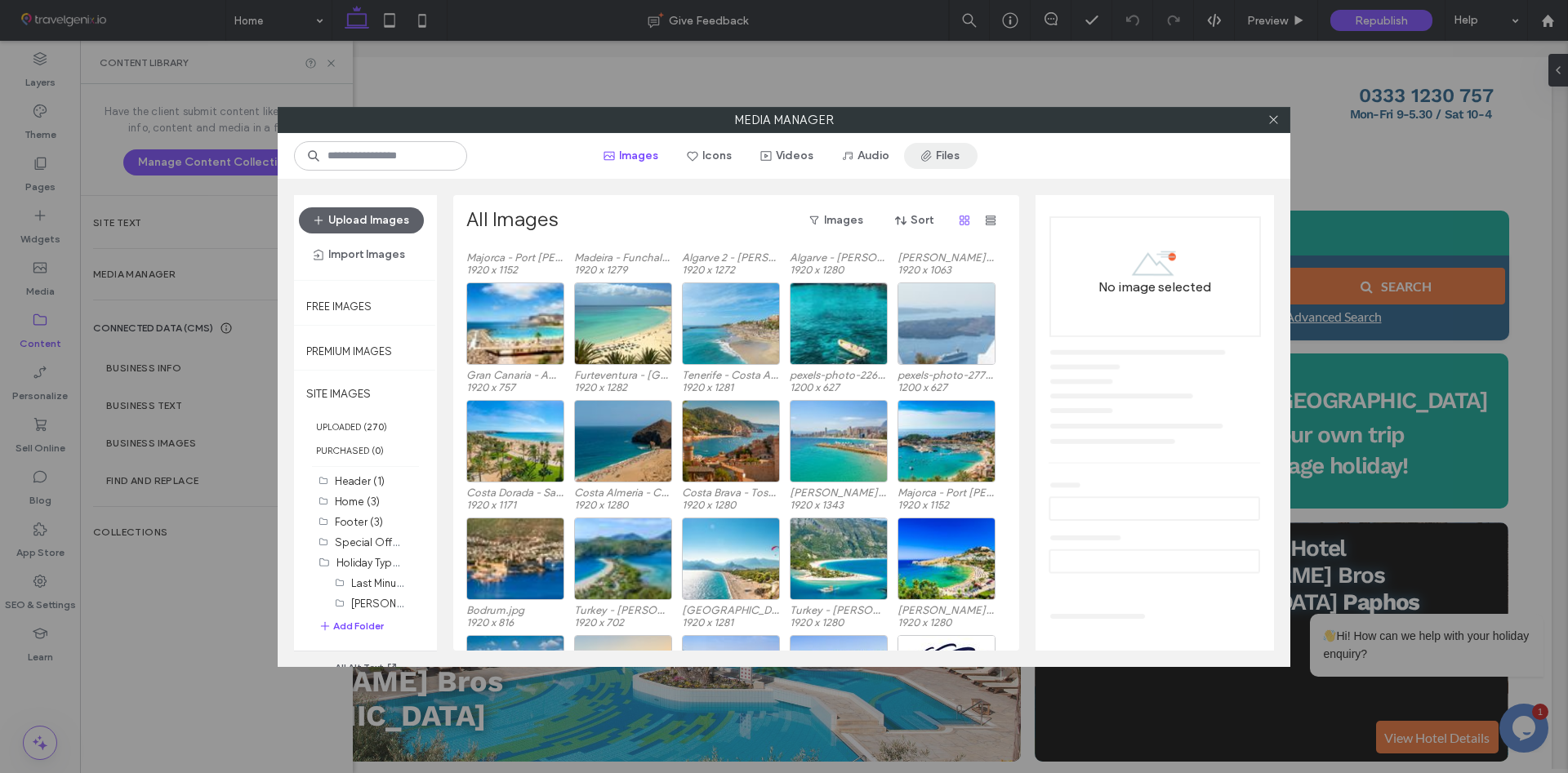
click at [977, 156] on button "Files" at bounding box center [940, 156] width 74 height 26
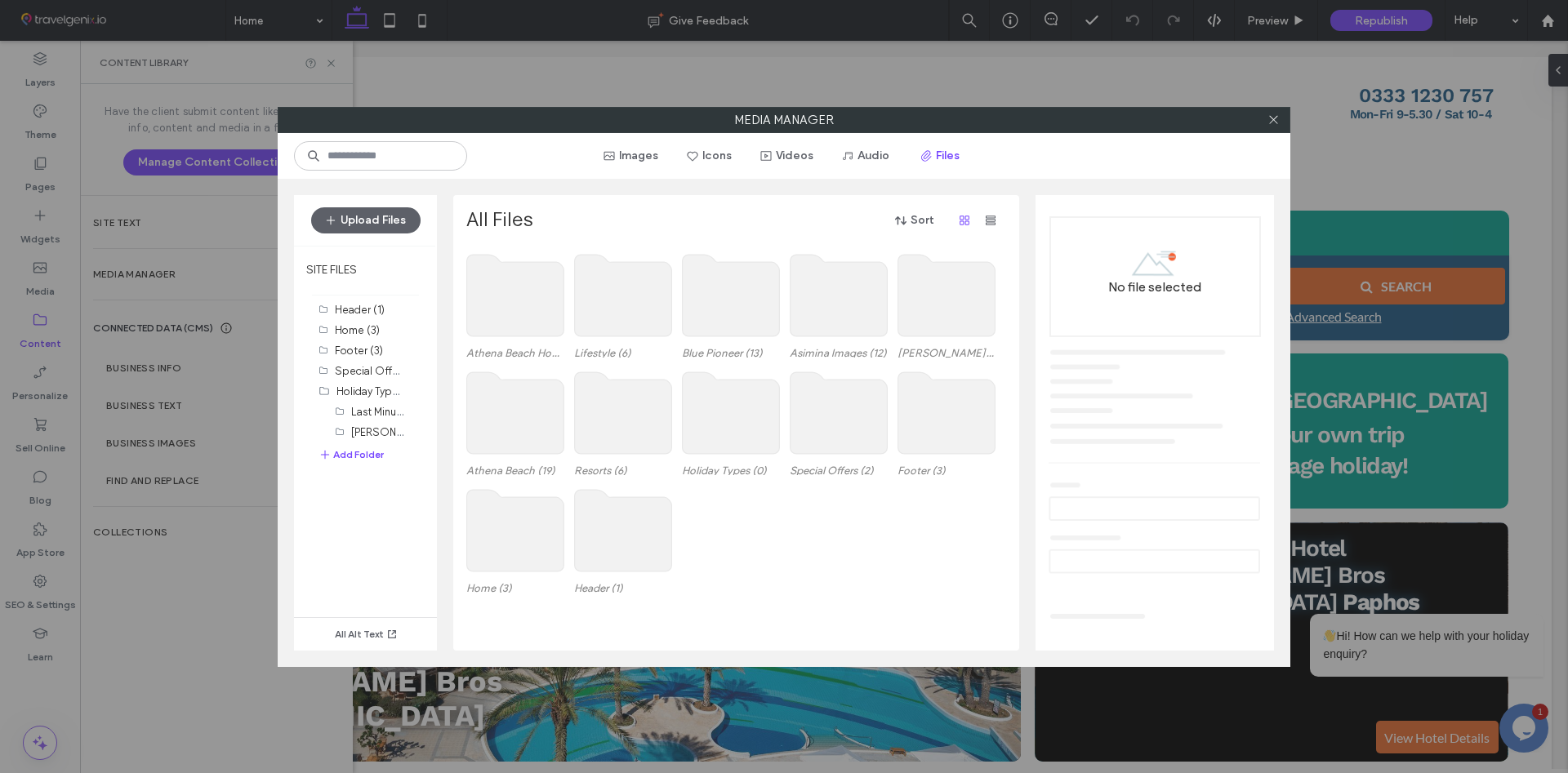
click at [518, 565] on use at bounding box center [515, 530] width 97 height 82
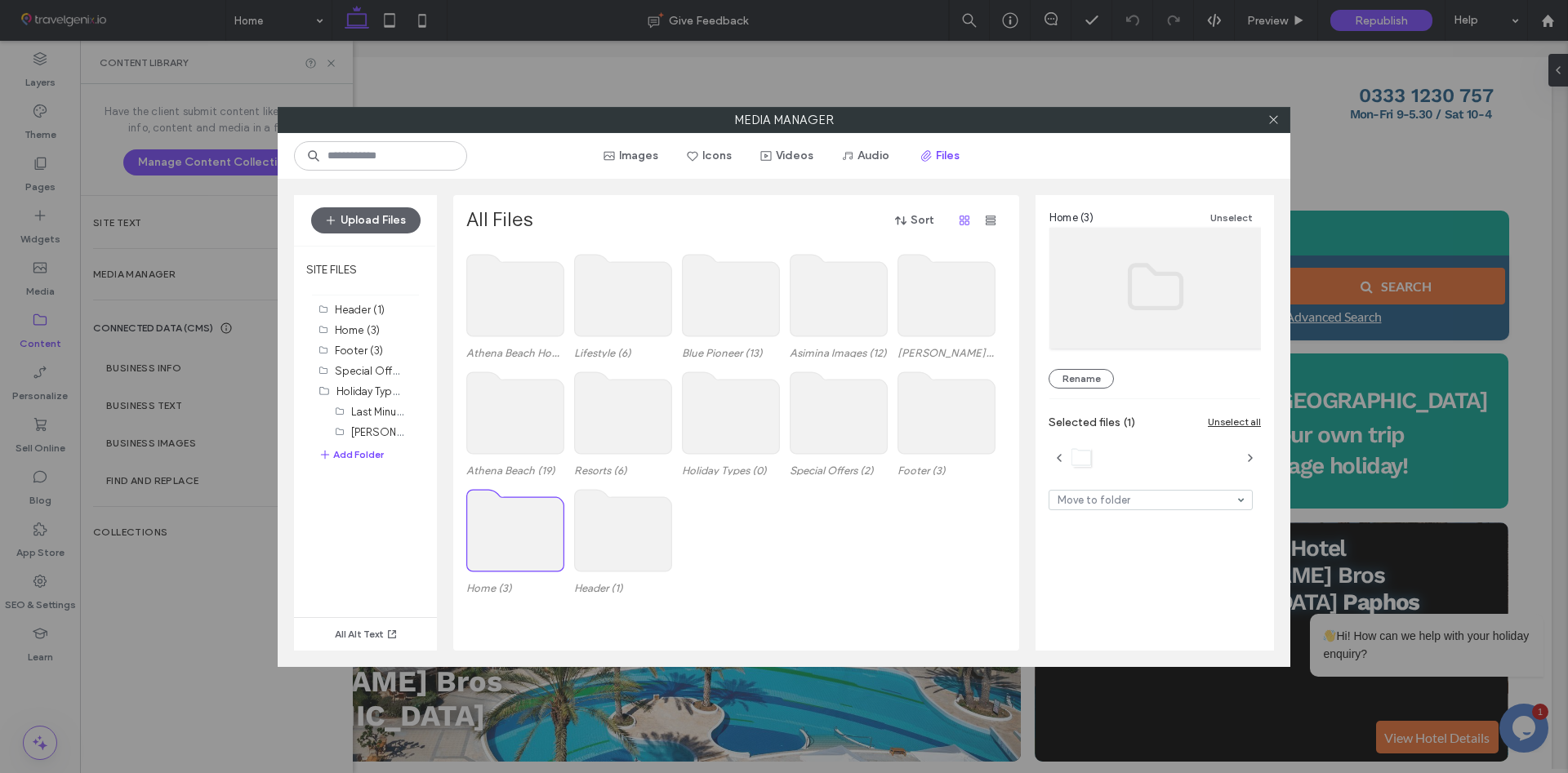
click at [512, 552] on use at bounding box center [515, 530] width 97 height 82
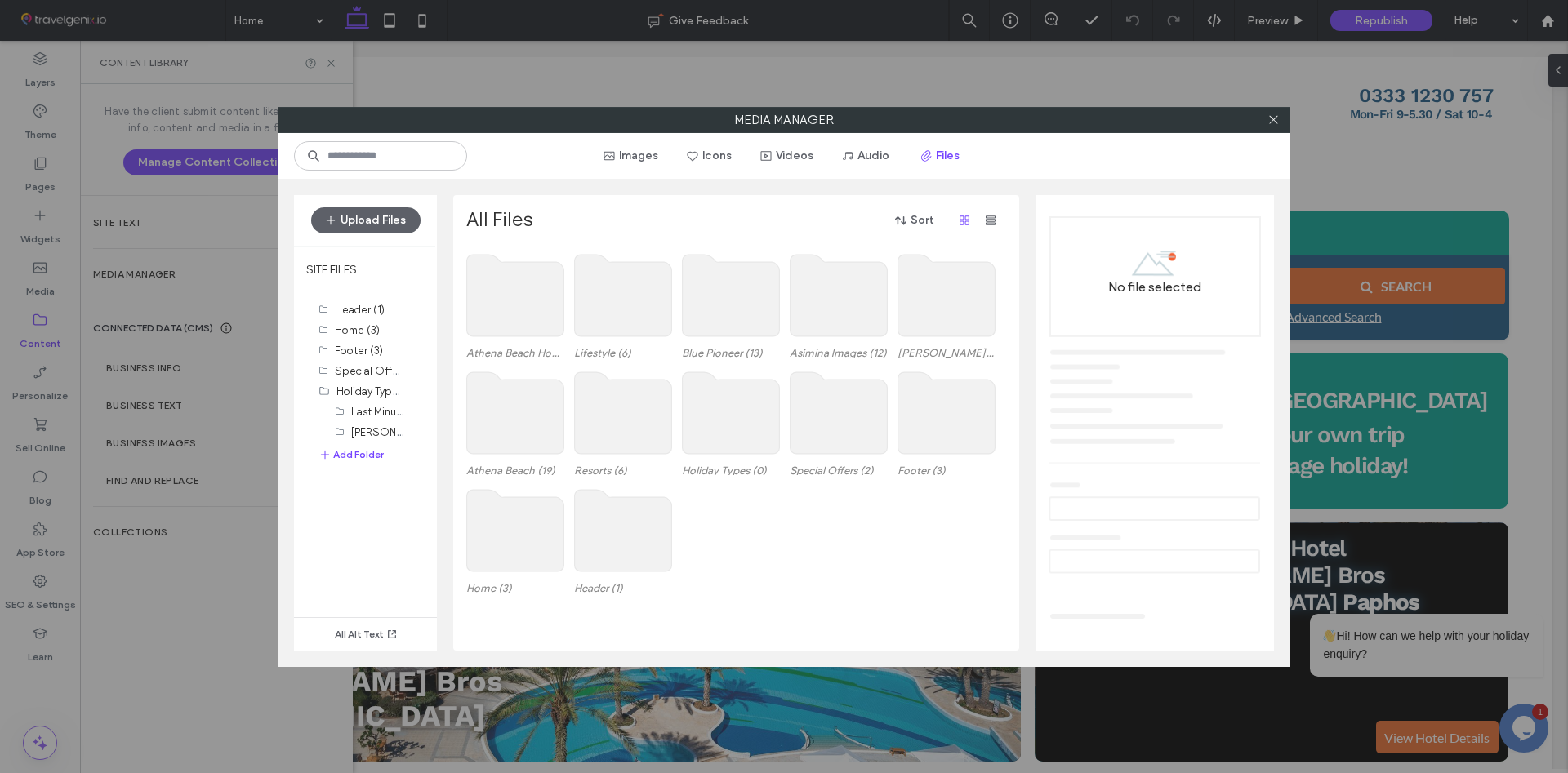
click at [512, 552] on use at bounding box center [515, 530] width 97 height 82
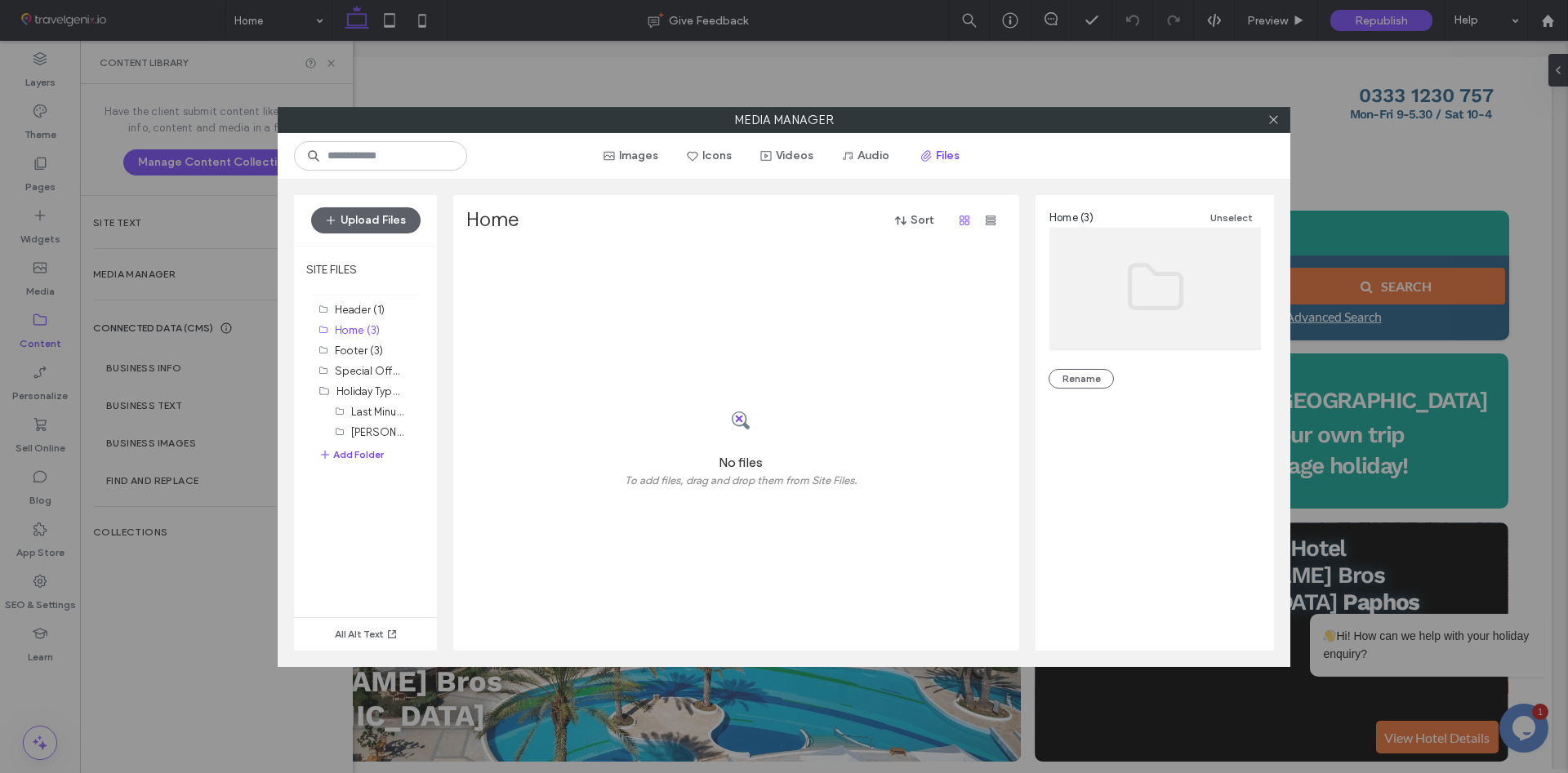
scroll to position [0, 1371]
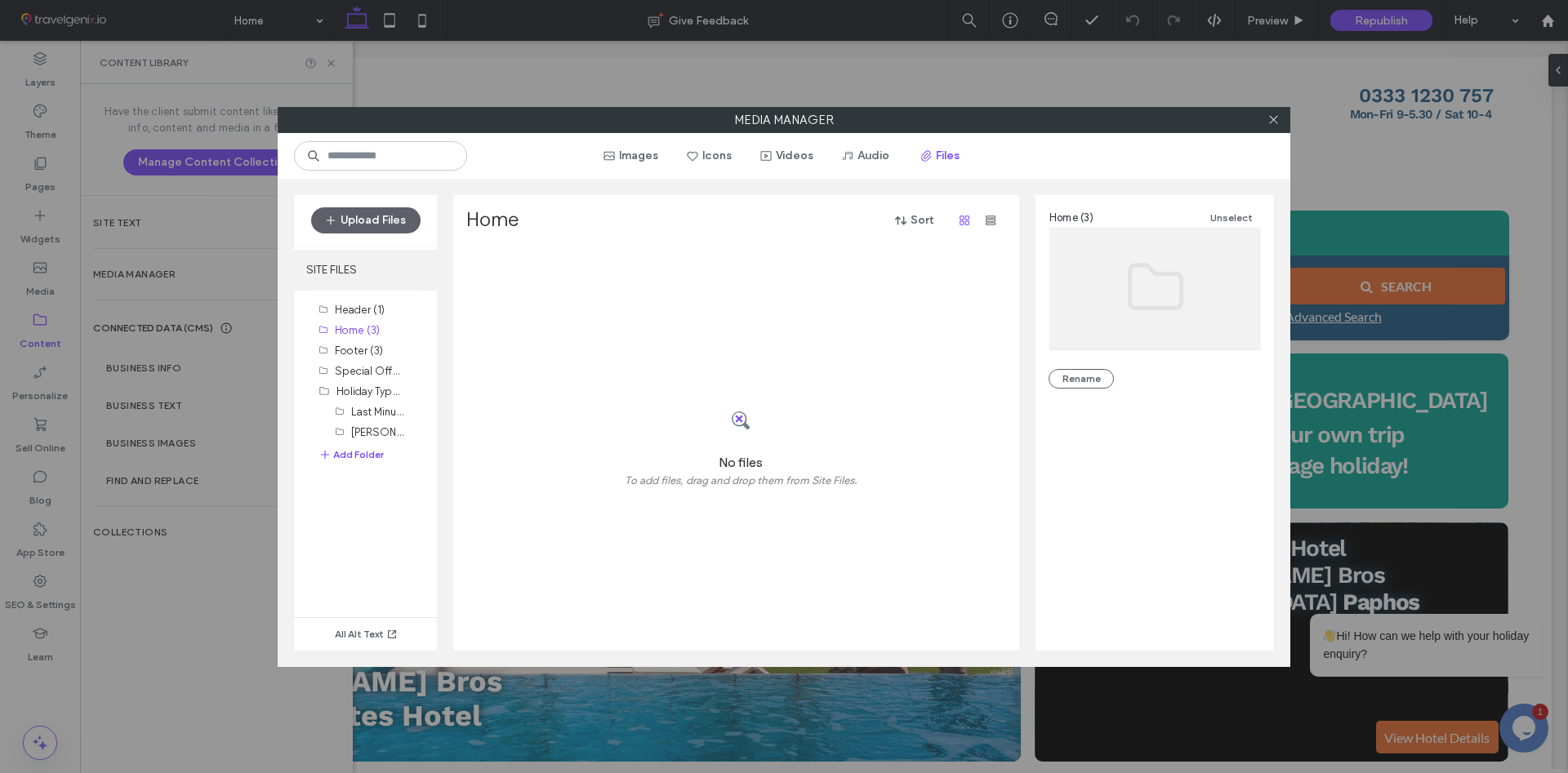
click at [330, 272] on label "SITE FILES" at bounding box center [365, 270] width 143 height 41
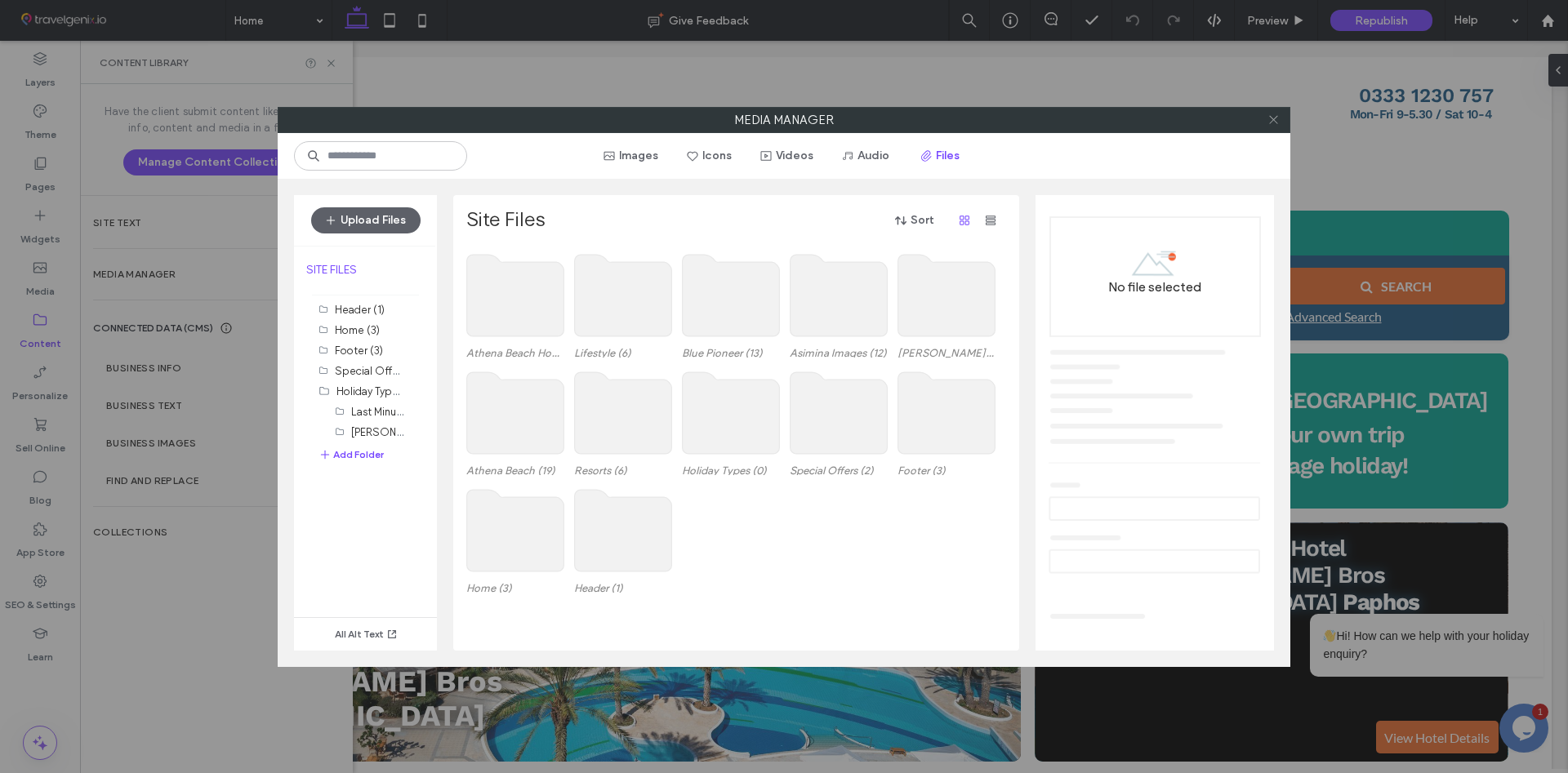
click at [1274, 119] on use at bounding box center [1272, 120] width 9 height 9
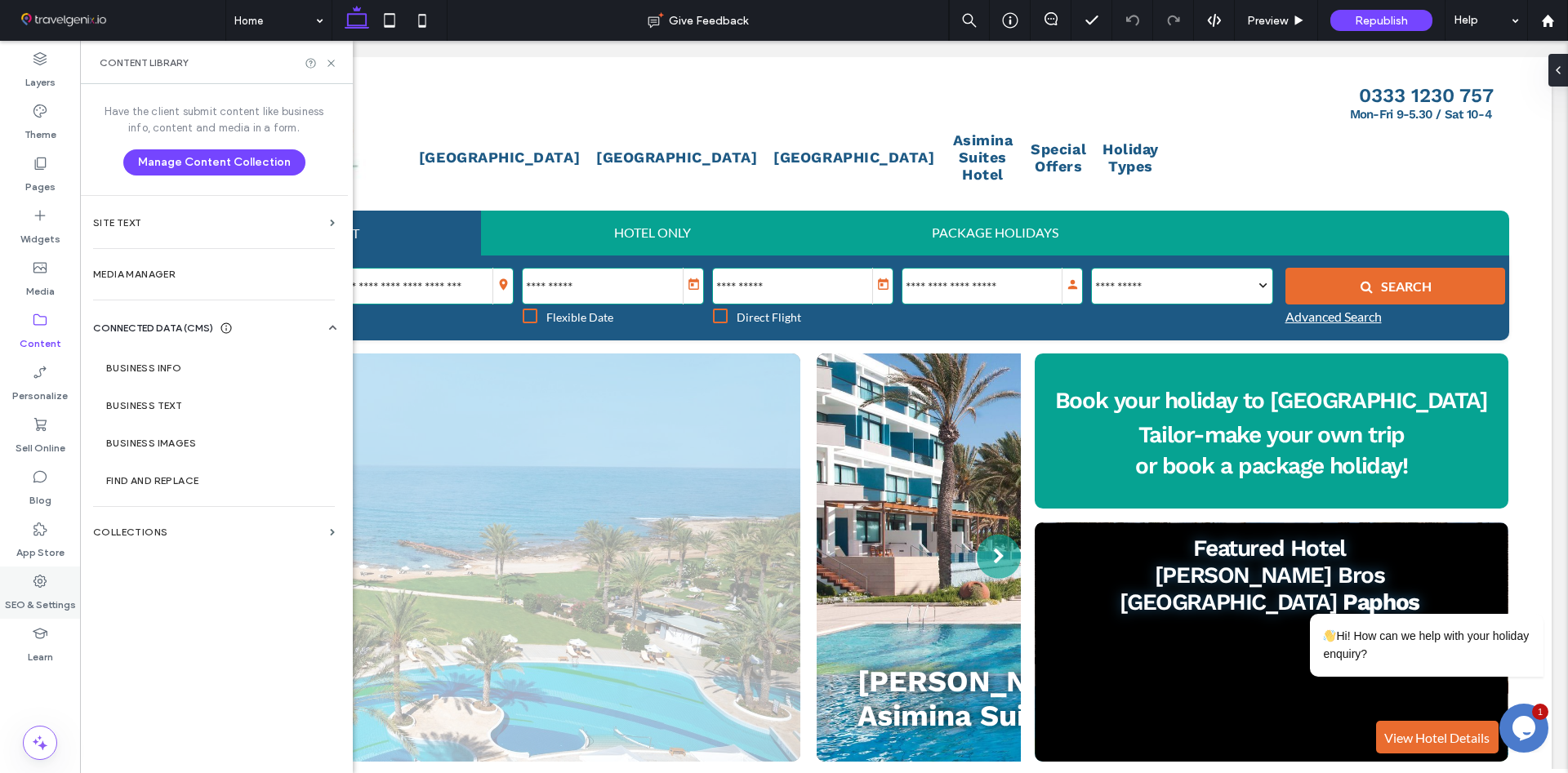
click at [33, 603] on label "SEO & Settings" at bounding box center [40, 601] width 71 height 23
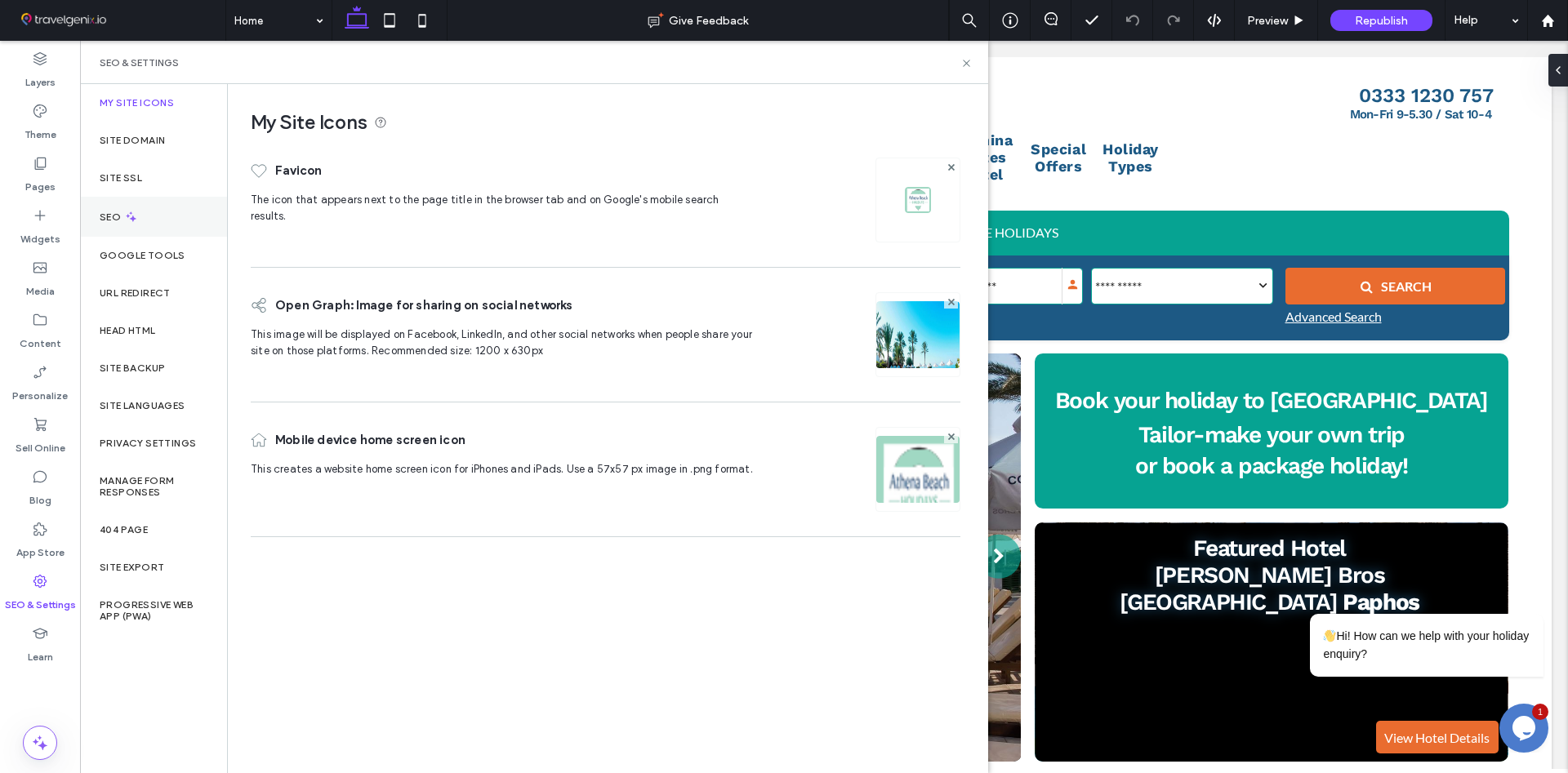
click at [117, 226] on div "SEO" at bounding box center [153, 217] width 147 height 40
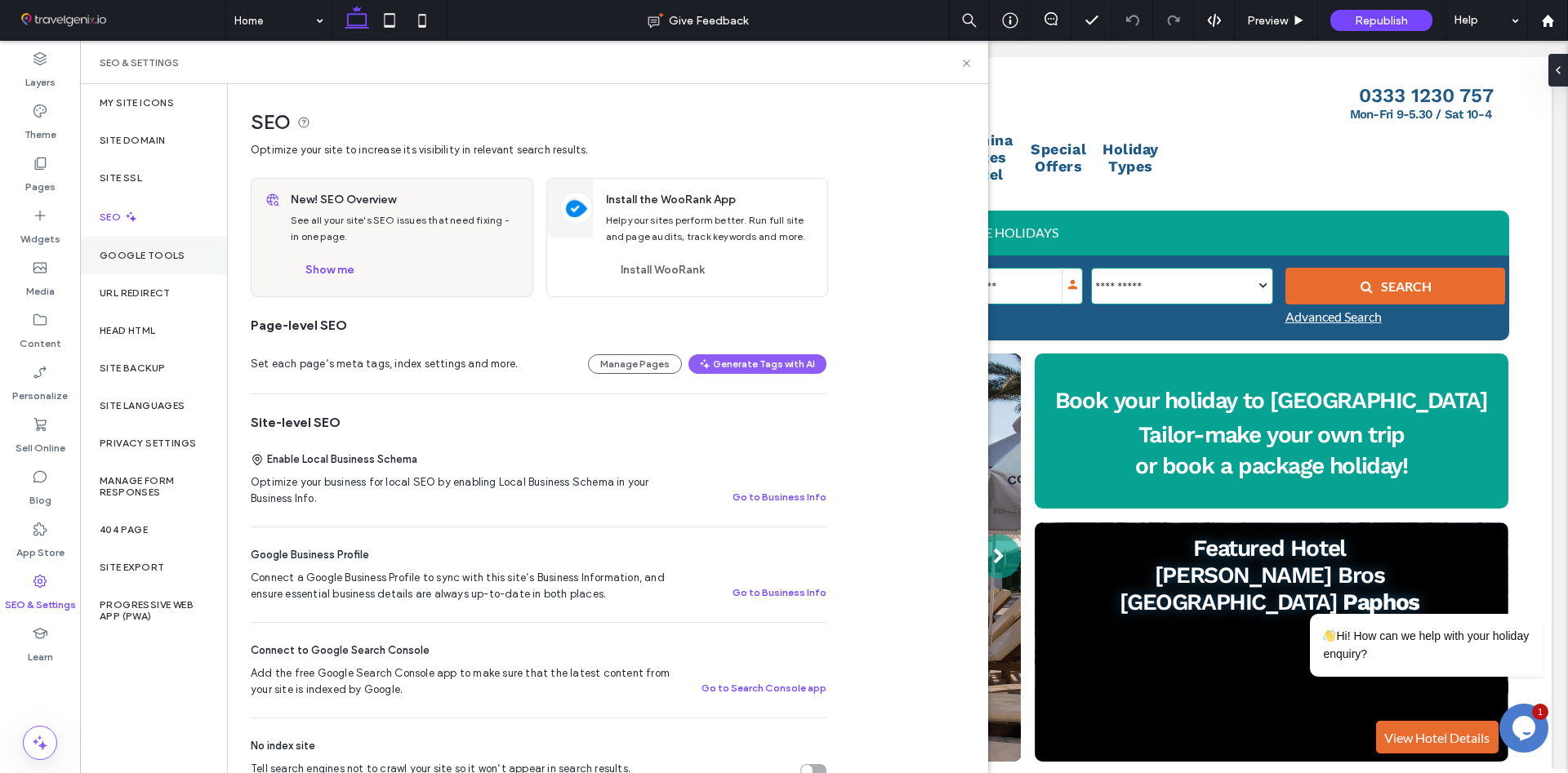
scroll to position [0, 1714]
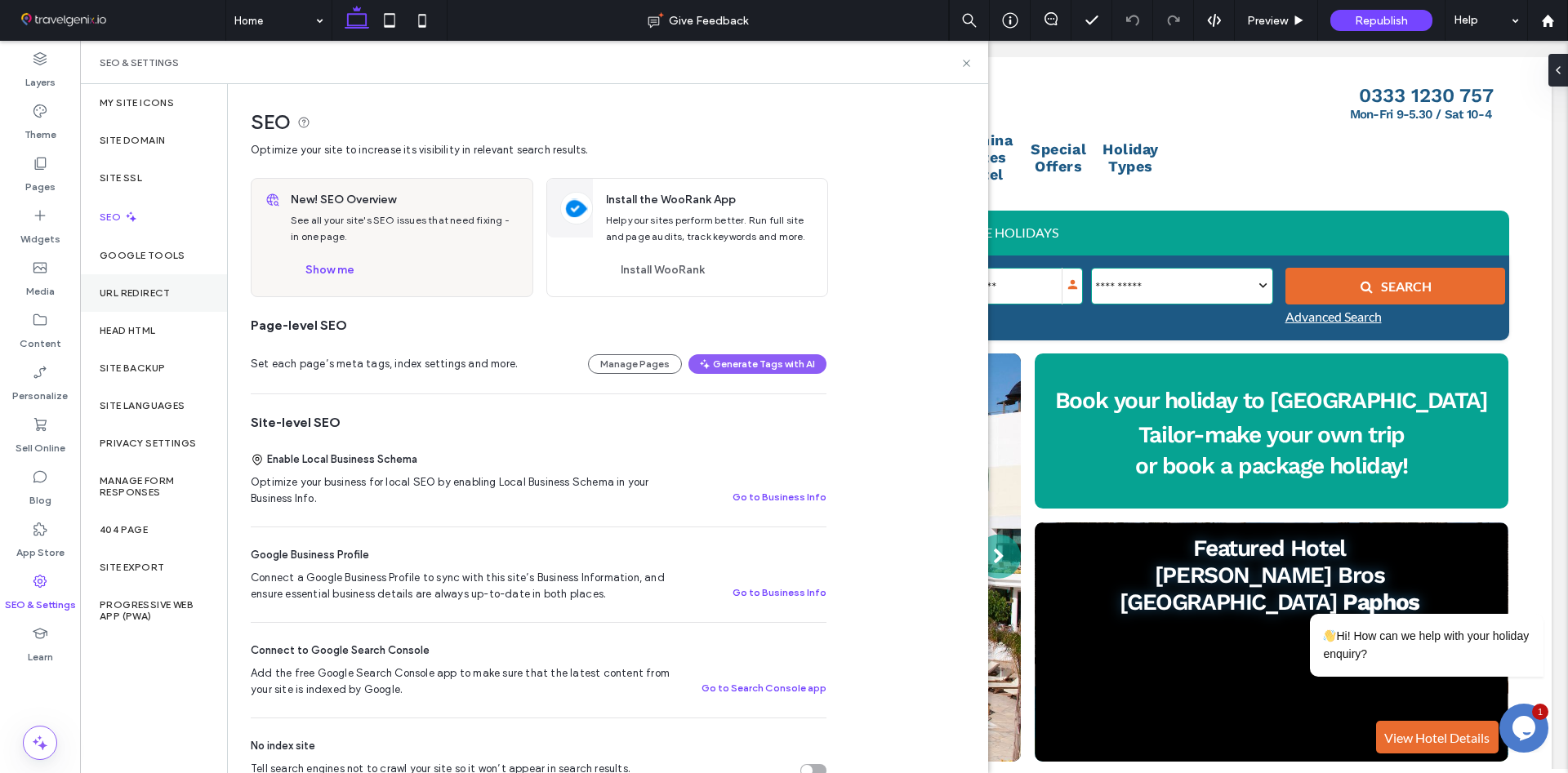
click at [133, 305] on div "URL Redirect" at bounding box center [153, 293] width 147 height 37
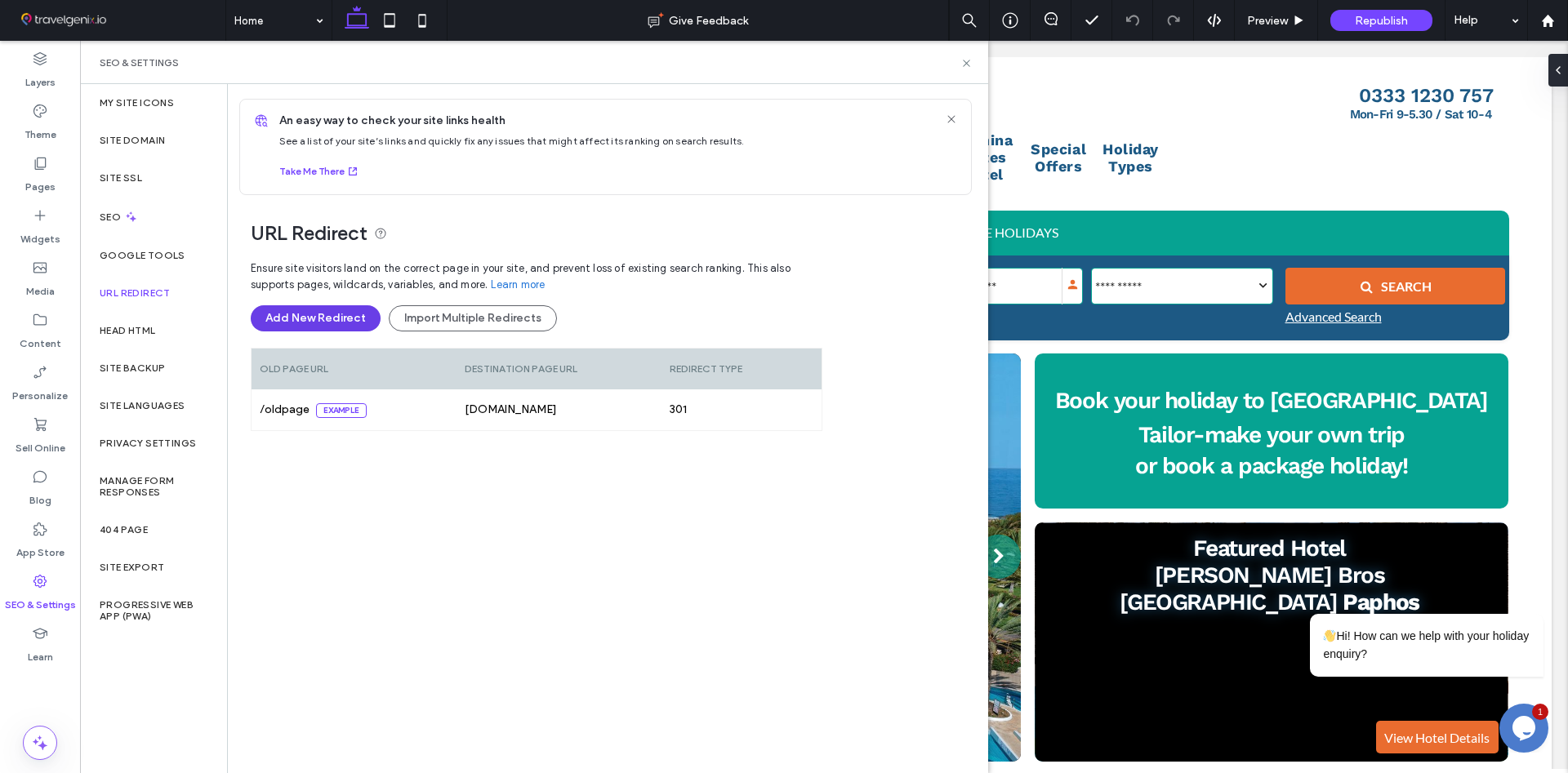
click at [281, 321] on button "Add New Redirect" at bounding box center [315, 318] width 130 height 26
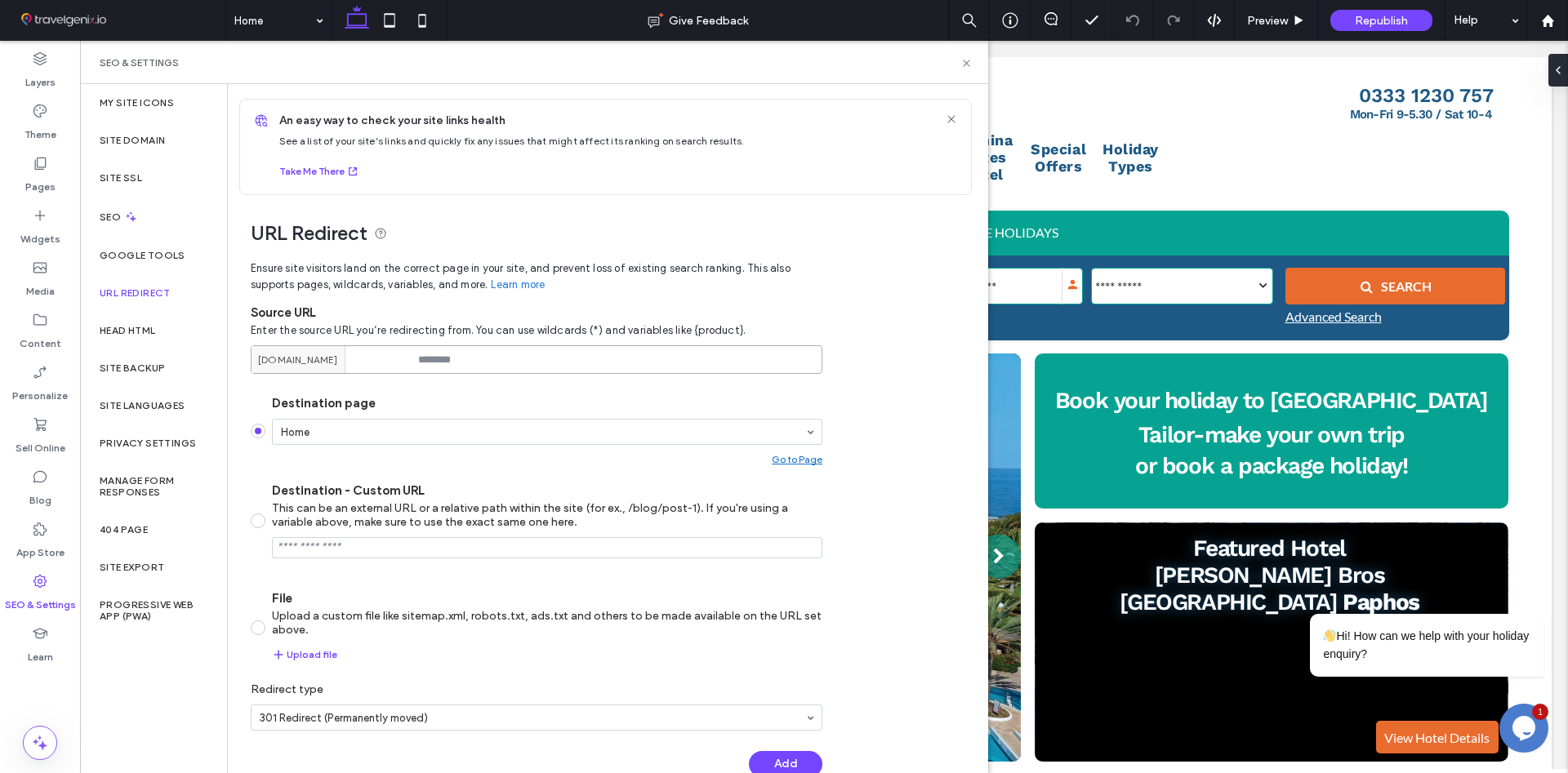
click at [525, 357] on input at bounding box center [536, 360] width 571 height 29
paste input "**********"
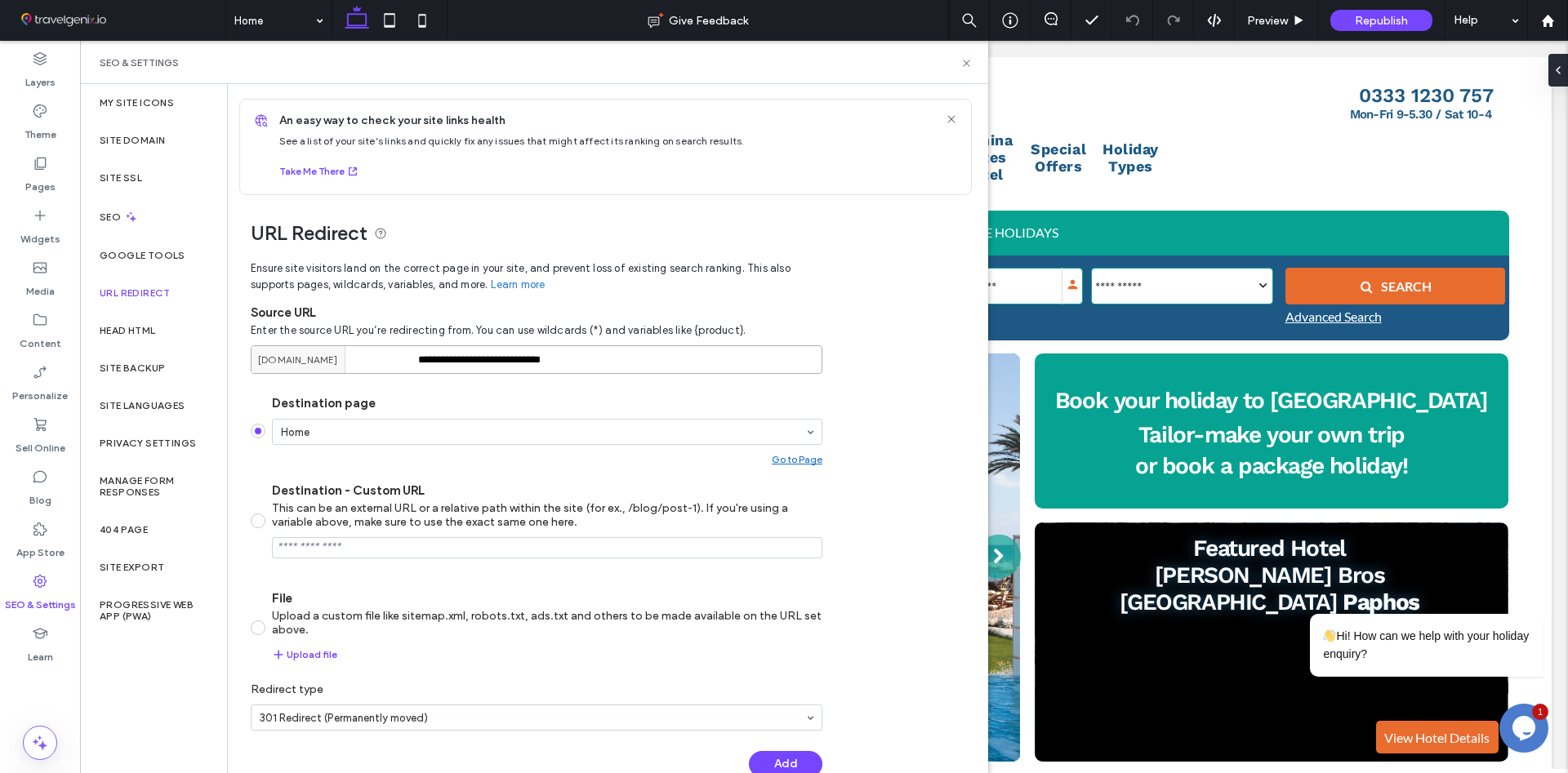
click at [428, 363] on input "**********" at bounding box center [536, 360] width 571 height 29
paste input "**********"
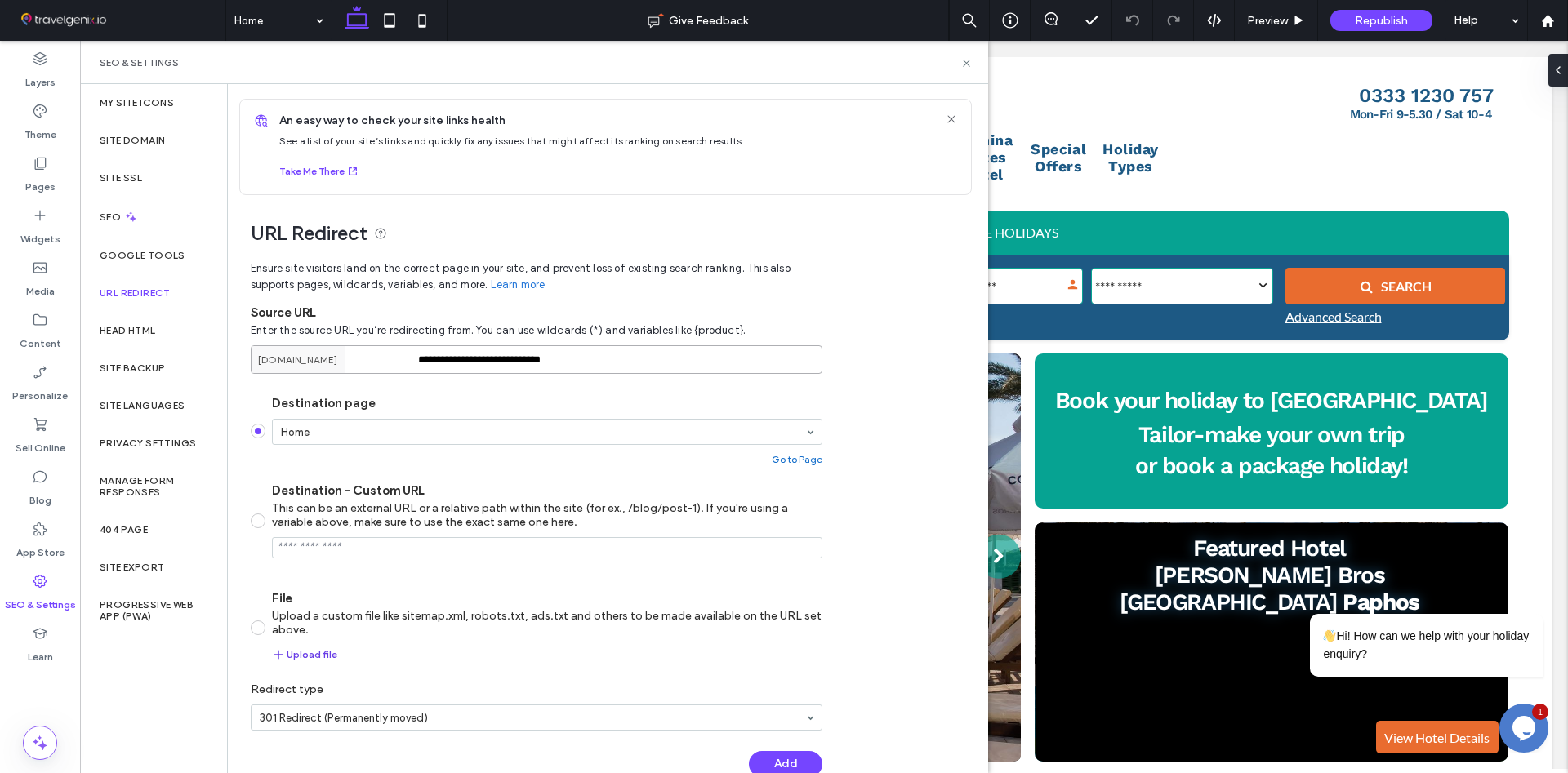
type input "**********"
click at [305, 651] on button "Upload file" at bounding box center [304, 655] width 65 height 19
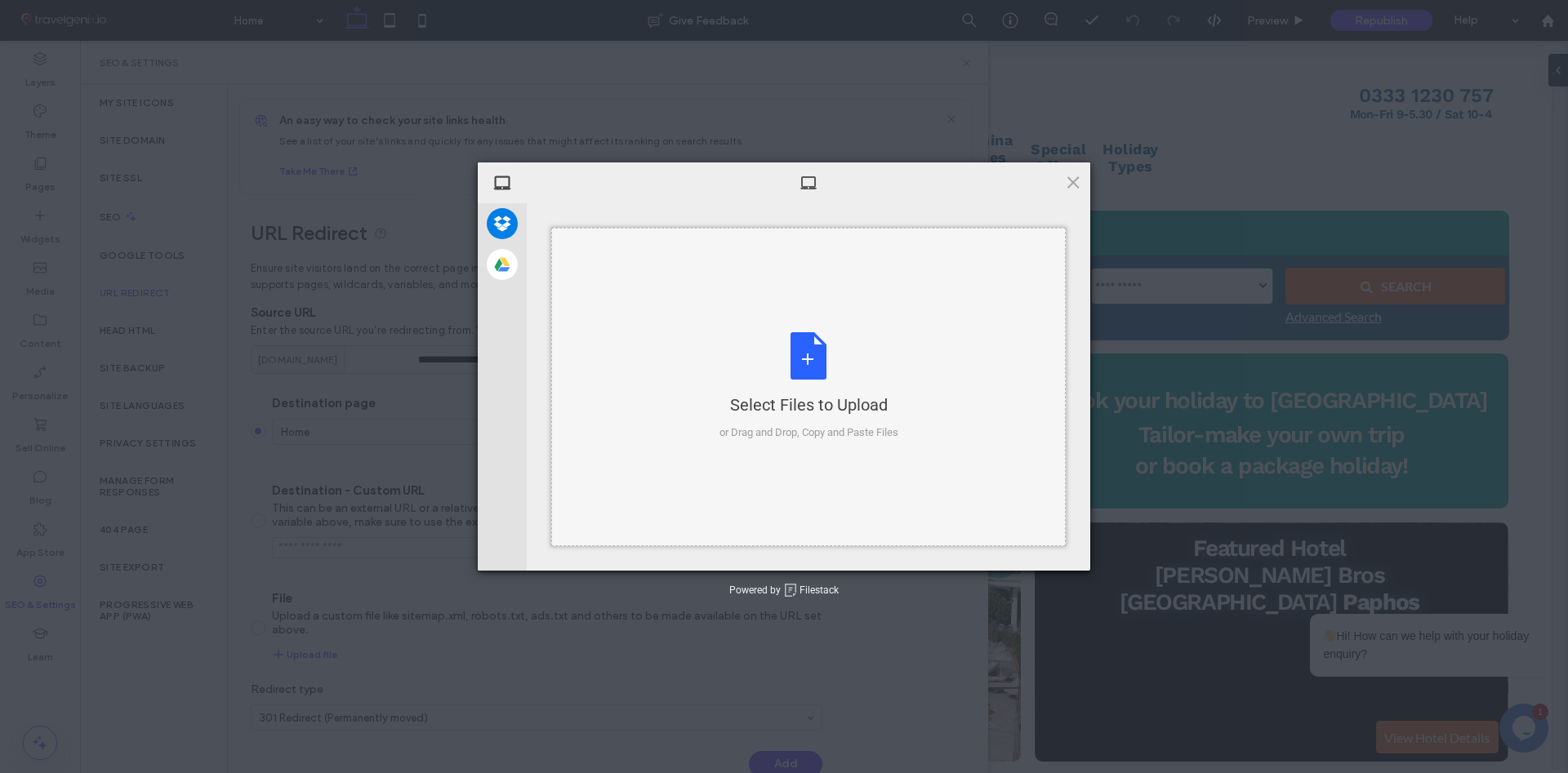
click at [822, 341] on div "Select Files to Upload or Drag and Drop, Copy and Paste Files" at bounding box center [808, 386] width 179 height 109
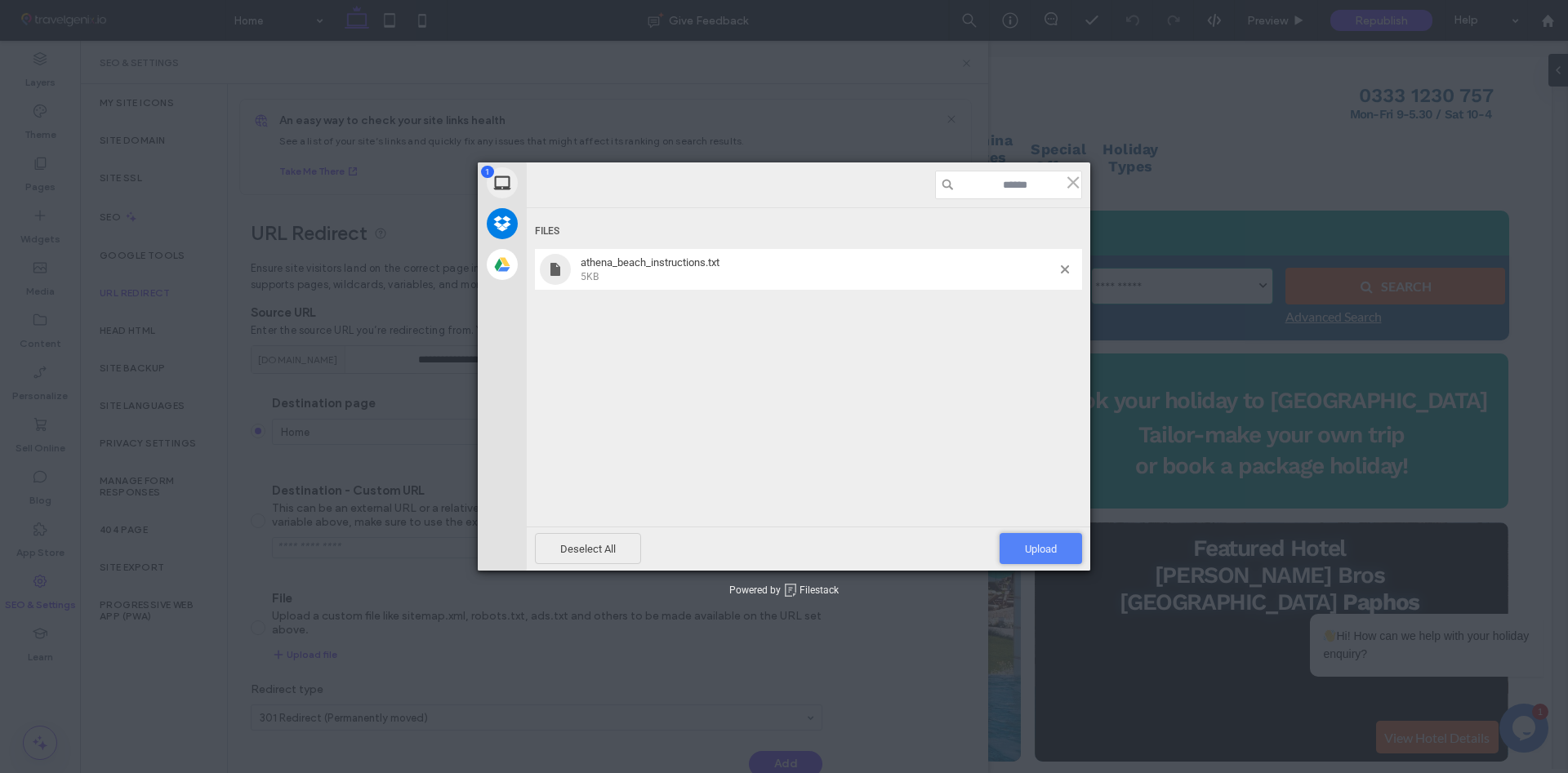
click at [1050, 551] on span "Upload 1" at bounding box center [1040, 548] width 32 height 12
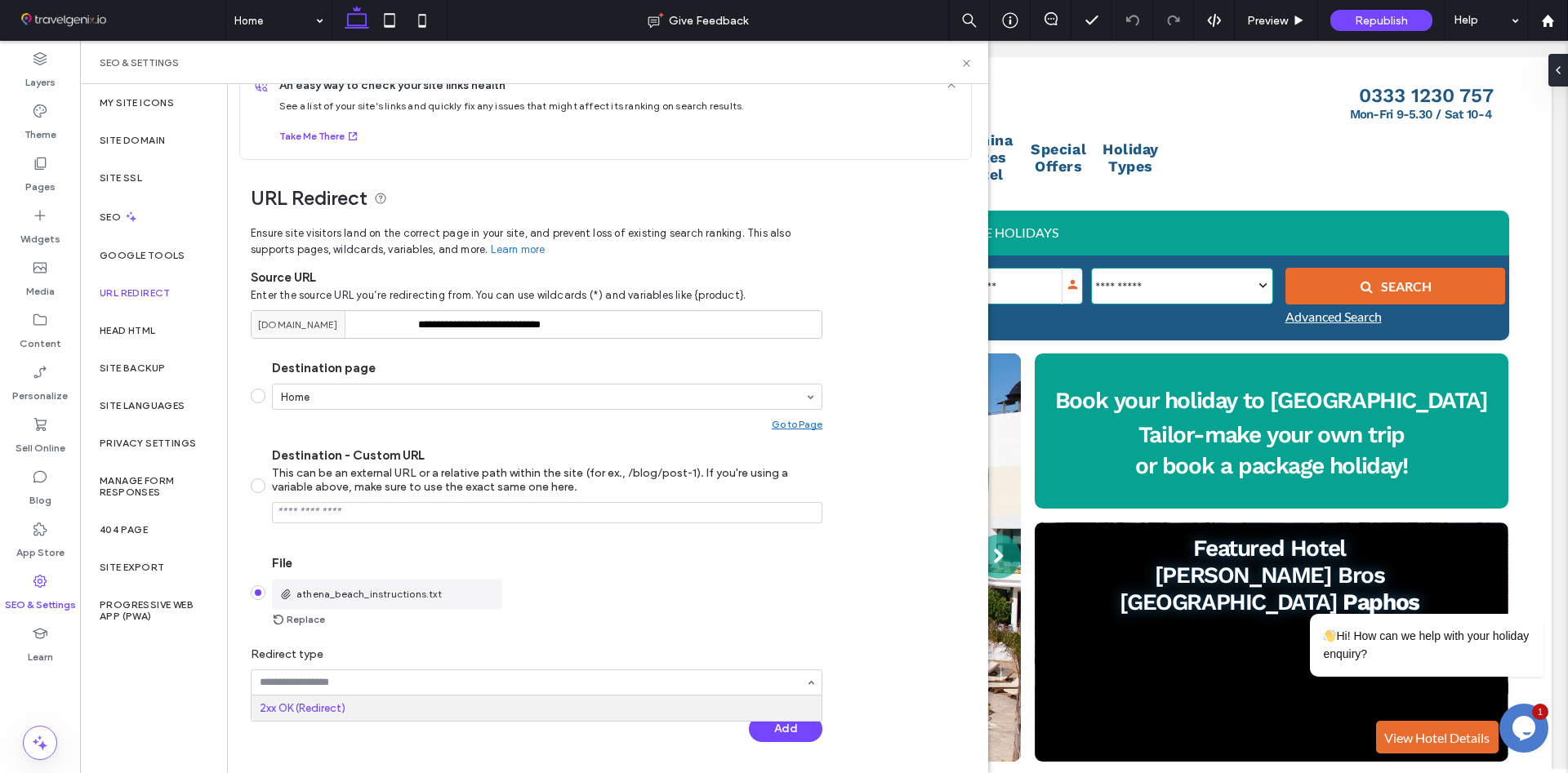
scroll to position [0, 343]
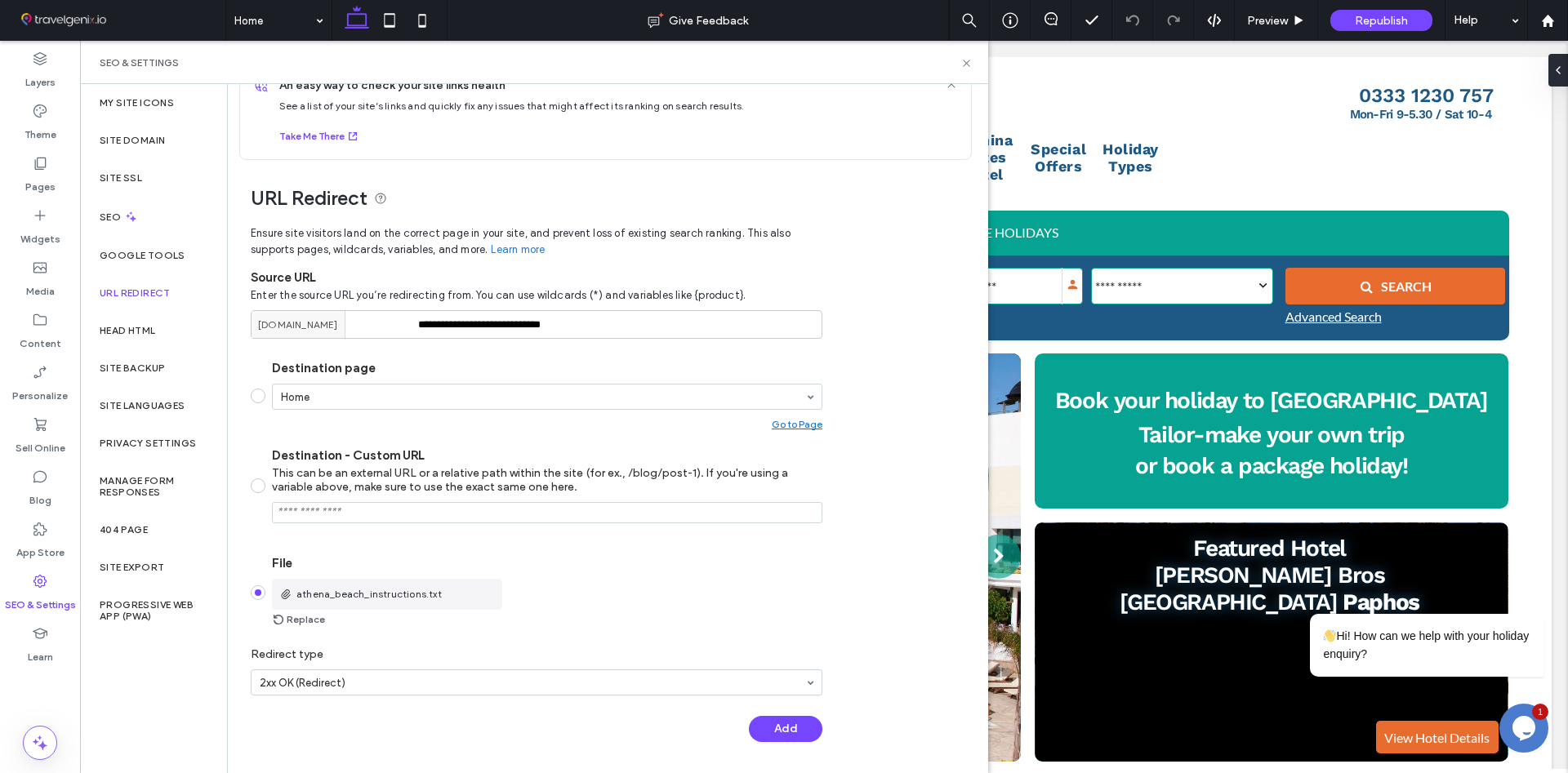
click at [500, 642] on label "Redirect type" at bounding box center [536, 654] width 571 height 30
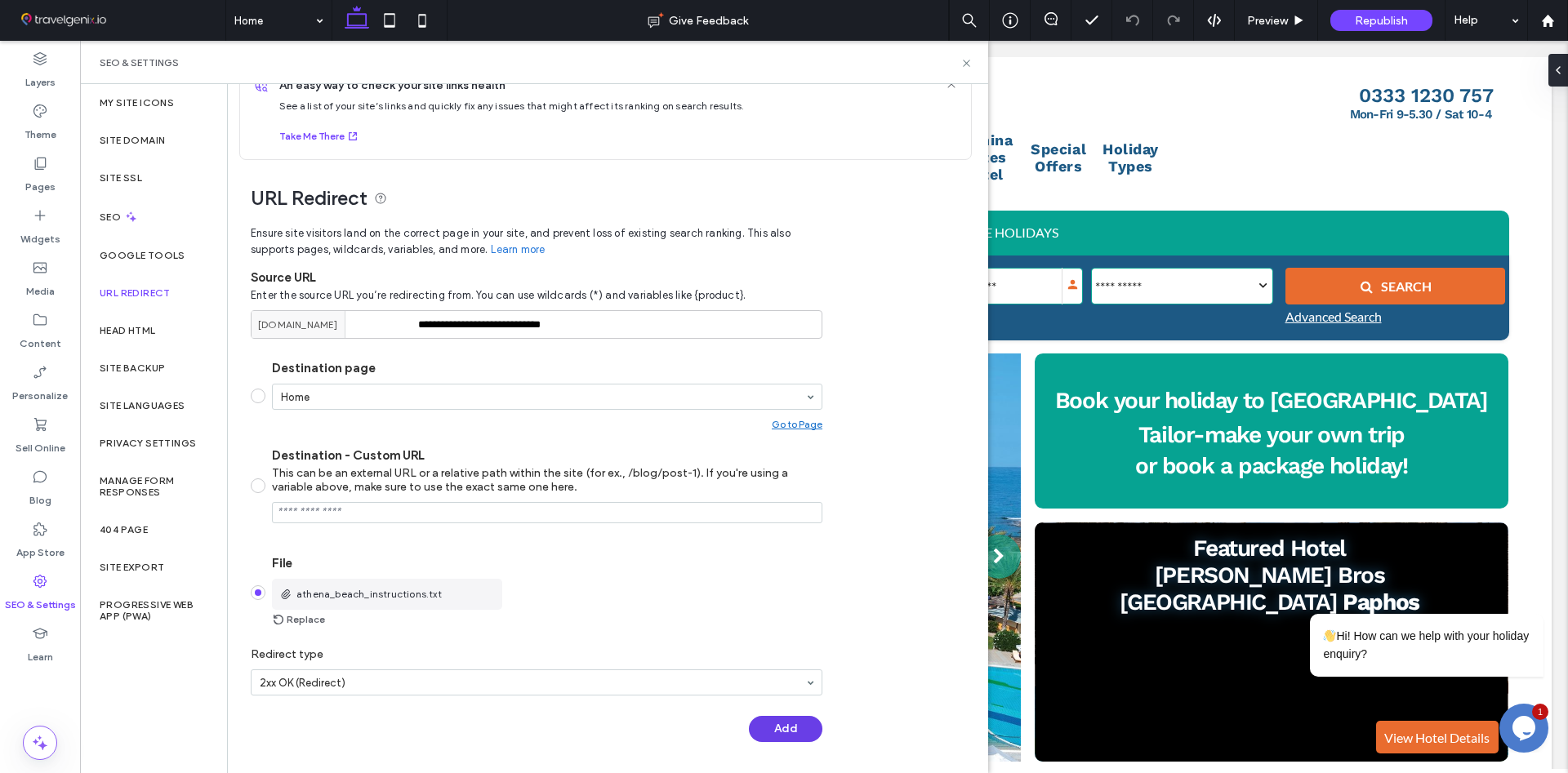
click at [787, 729] on button "Add" at bounding box center [785, 729] width 74 height 26
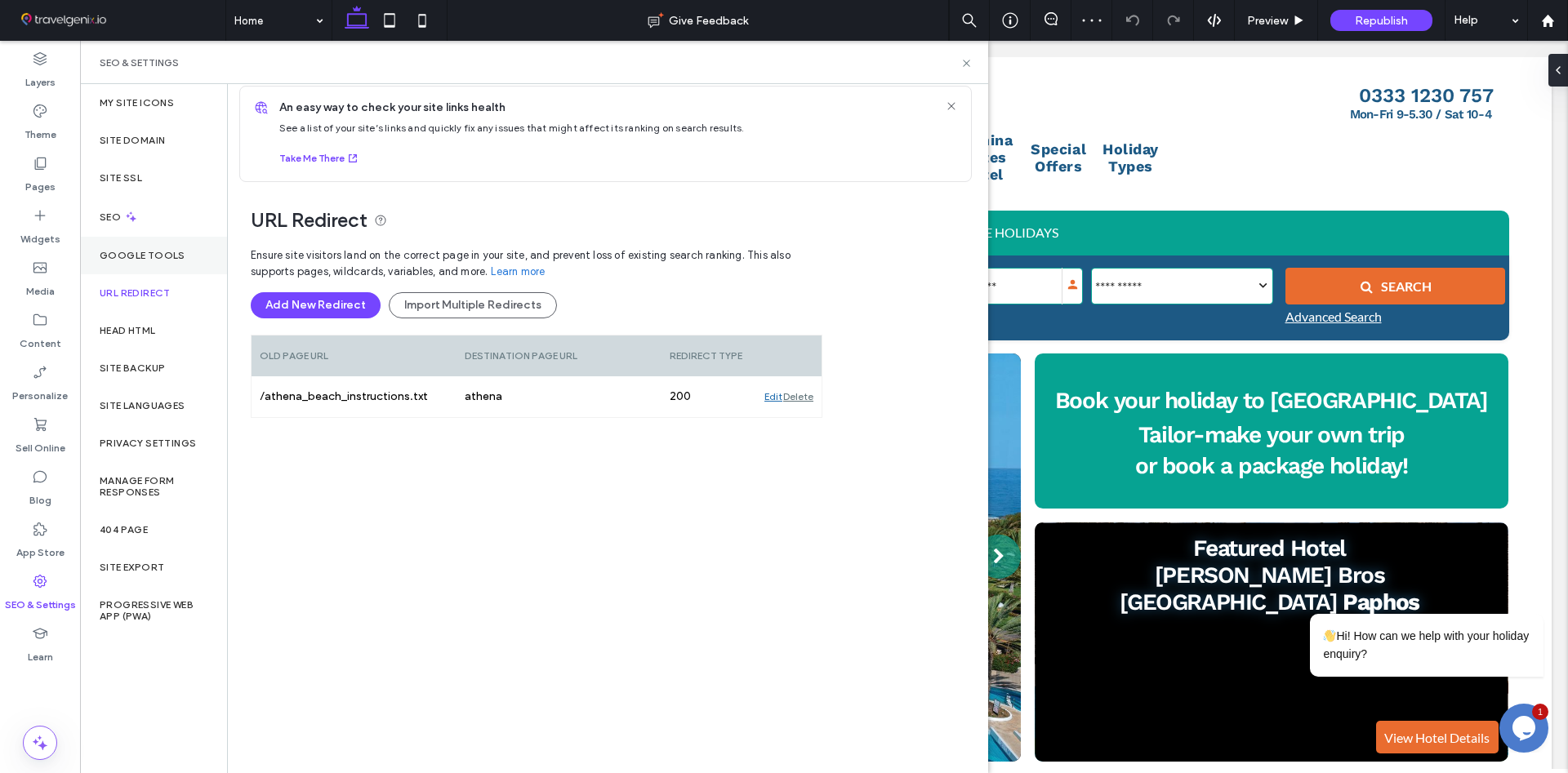
click at [136, 259] on label "Google Tools" at bounding box center [142, 255] width 85 height 12
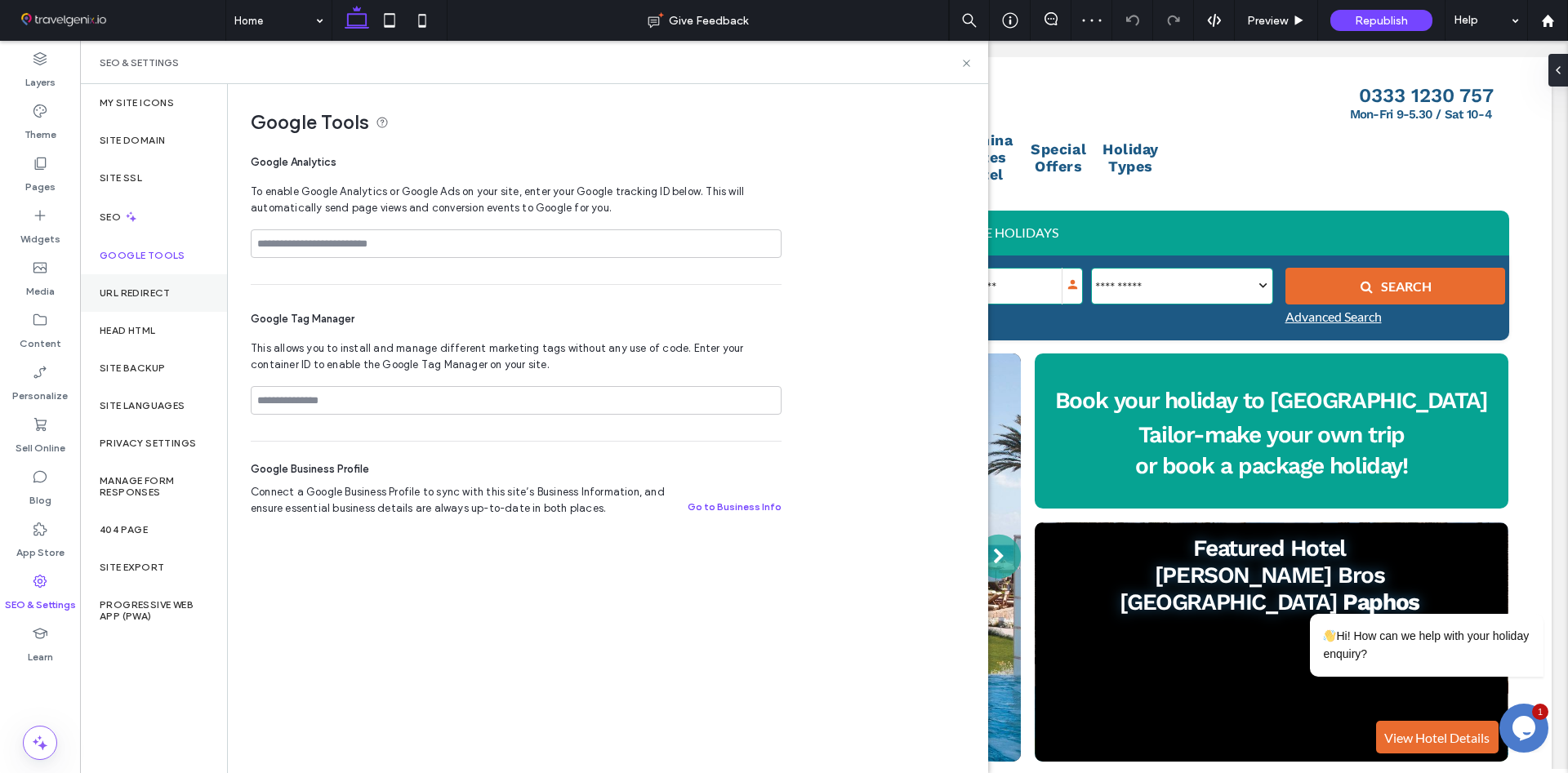
click at [139, 299] on label "URL Redirect" at bounding box center [135, 293] width 71 height 12
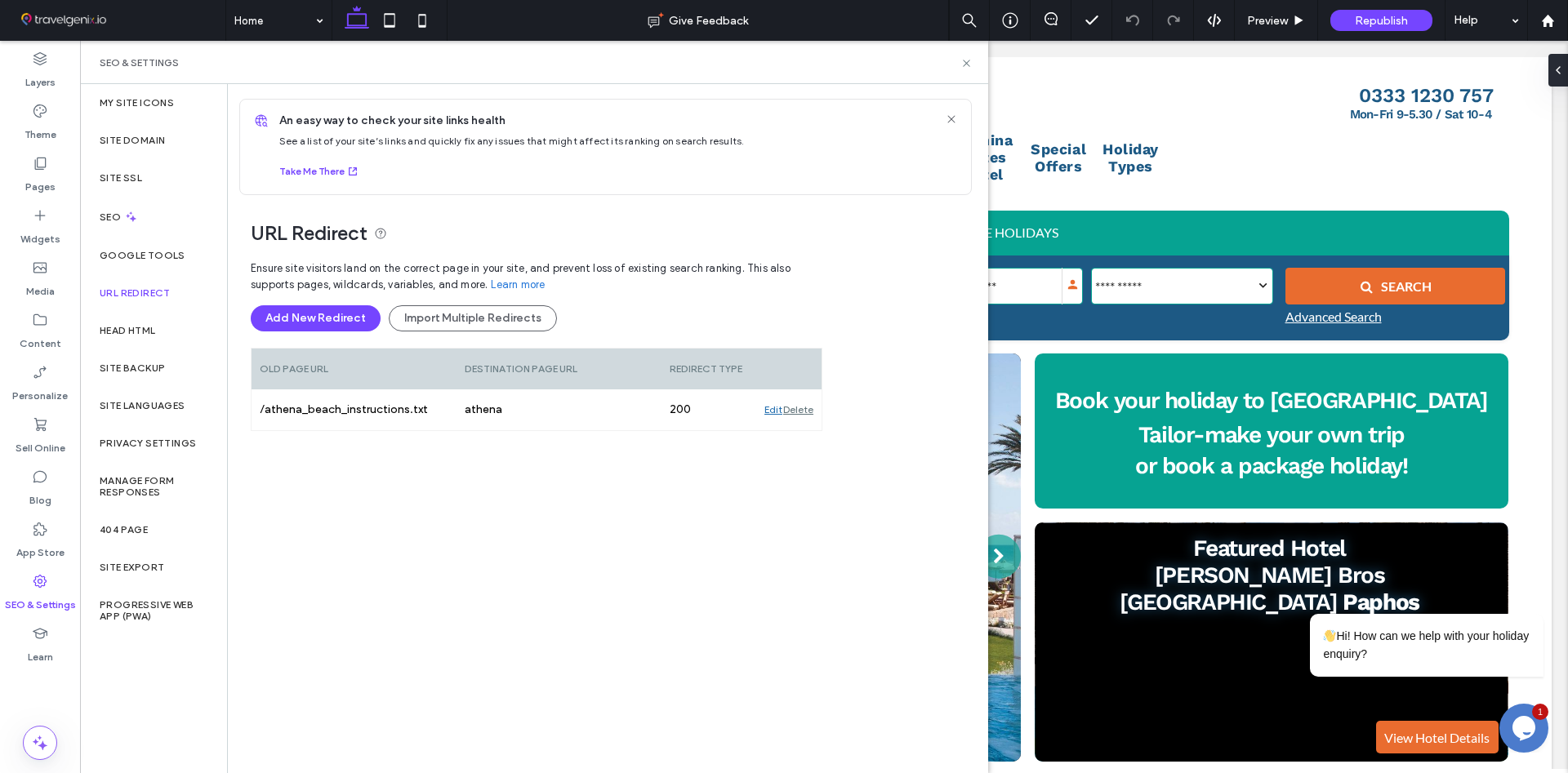
click at [1378, 20] on span "Republish" at bounding box center [1381, 20] width 53 height 13
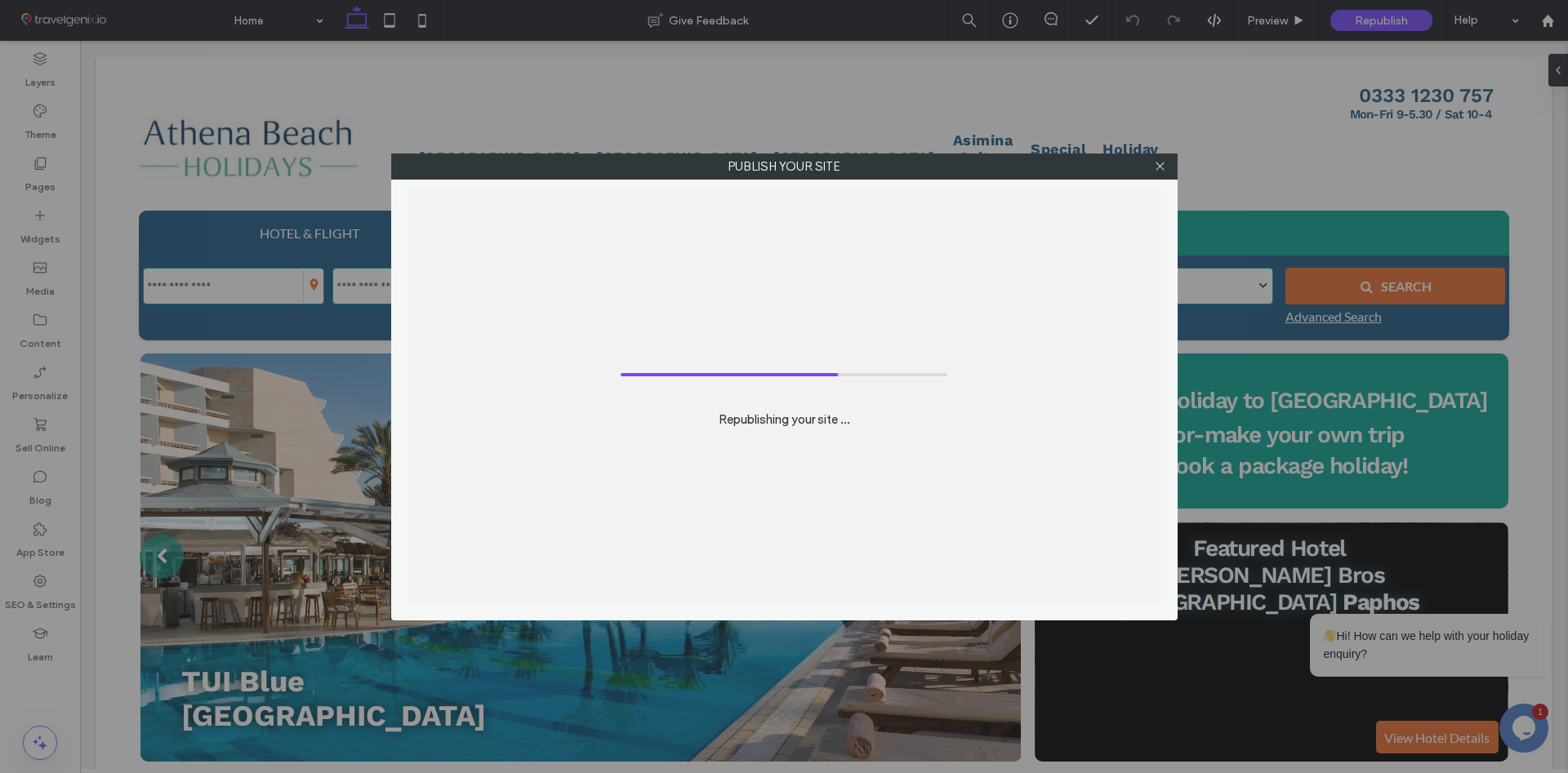
scroll to position [0, 1714]
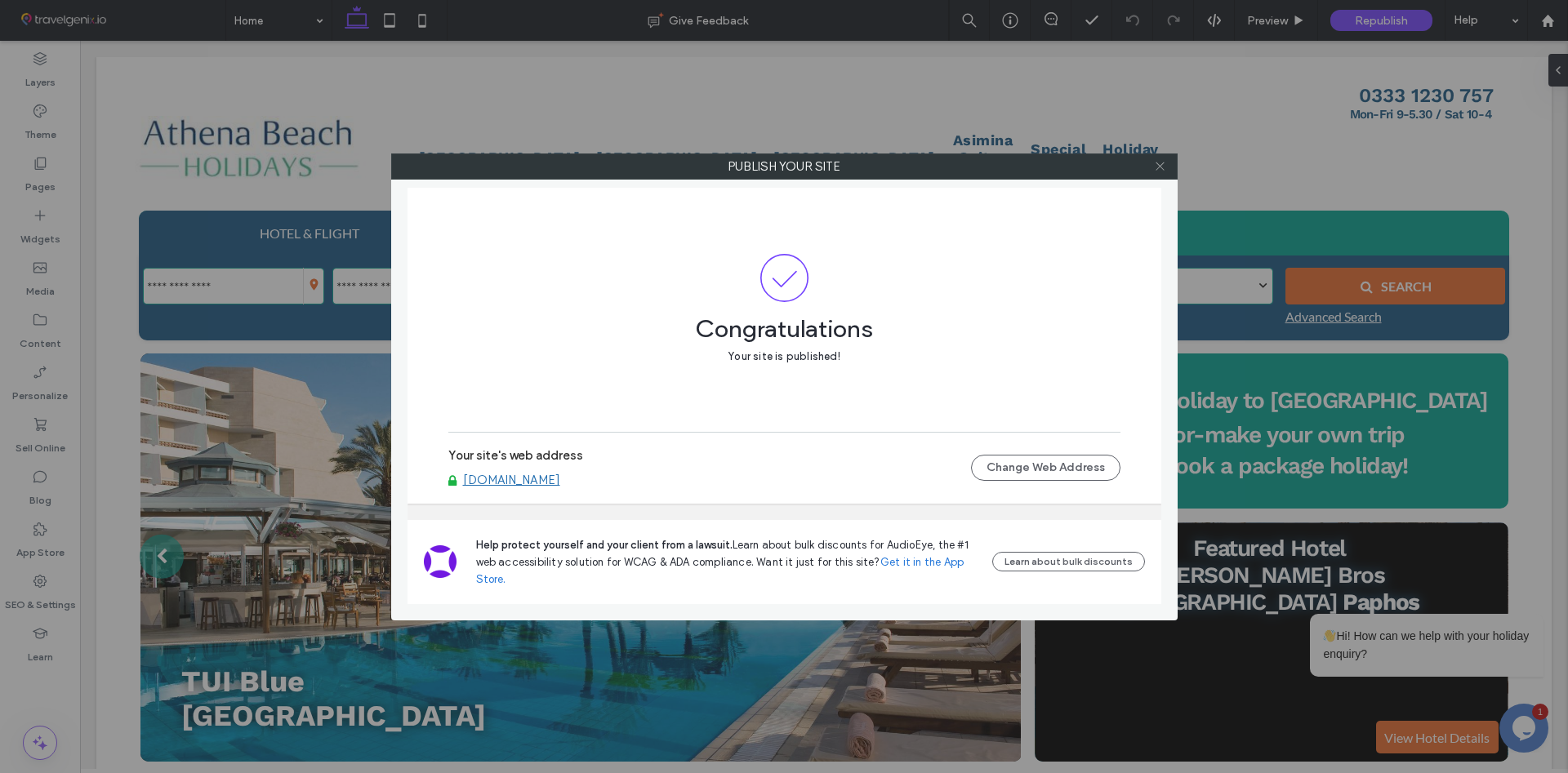
click at [1159, 168] on icon at bounding box center [1160, 166] width 12 height 12
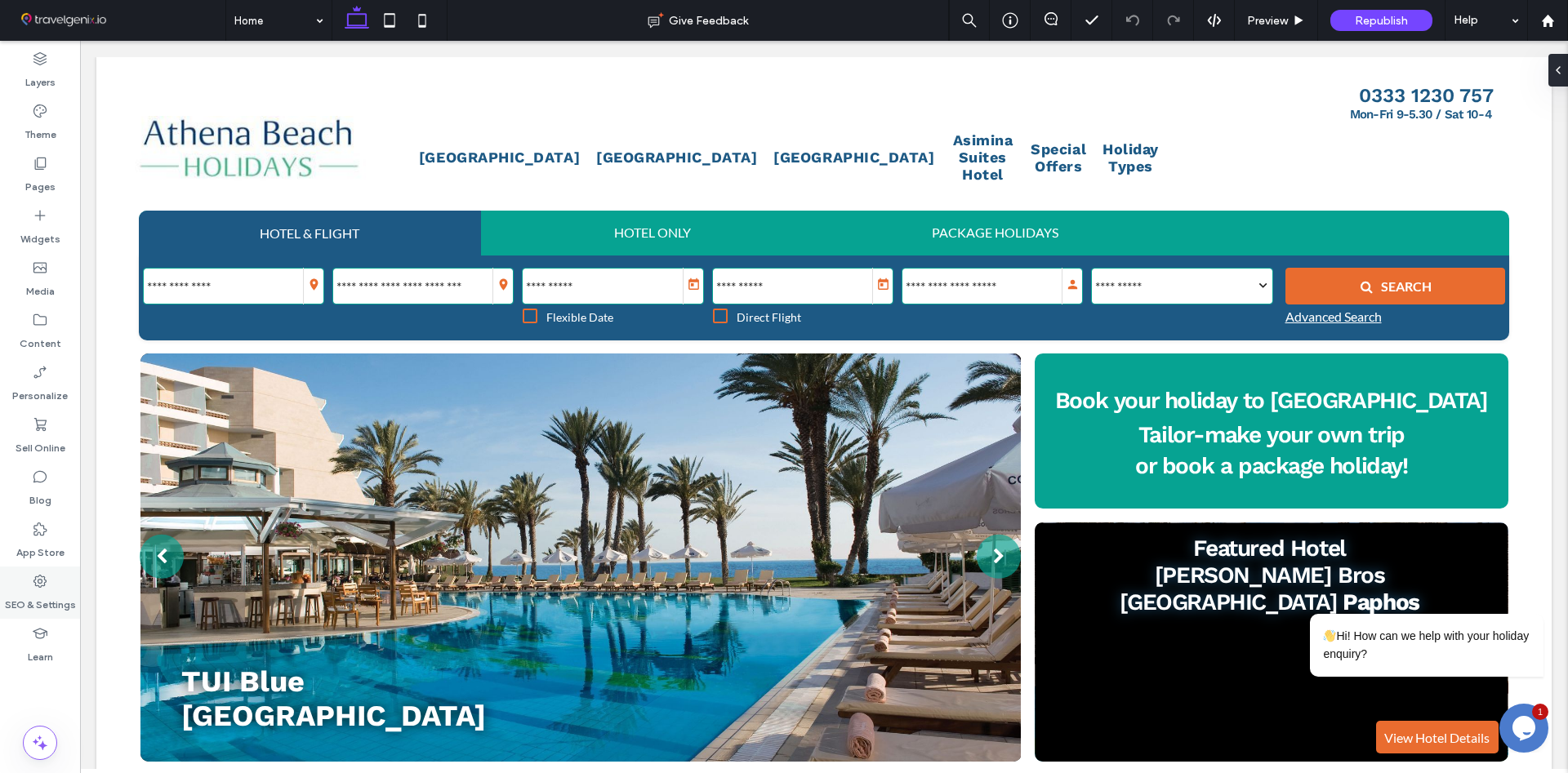
click at [36, 587] on use at bounding box center [40, 582] width 13 height 13
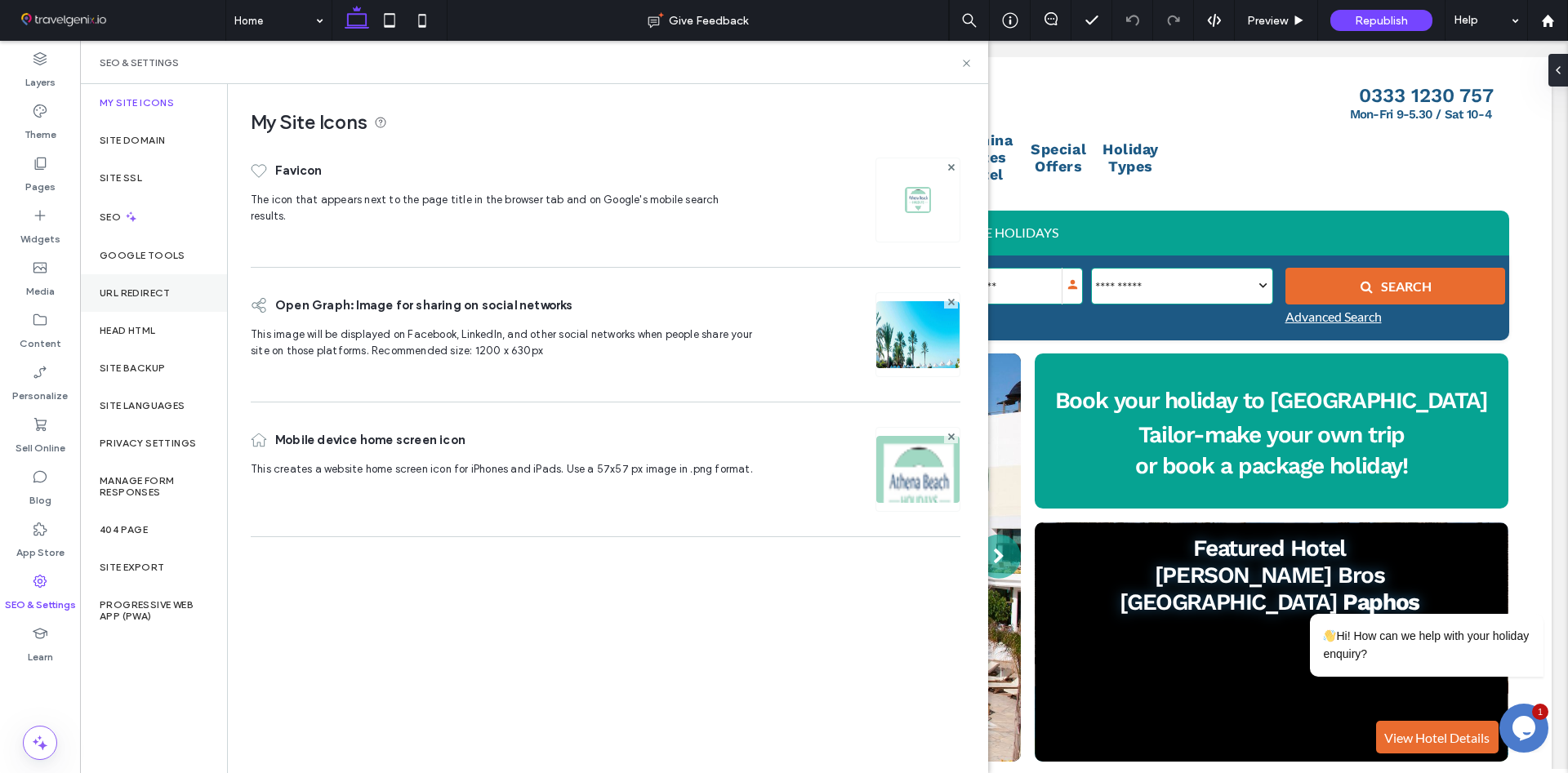
click at [133, 291] on label "URL Redirect" at bounding box center [135, 293] width 71 height 12
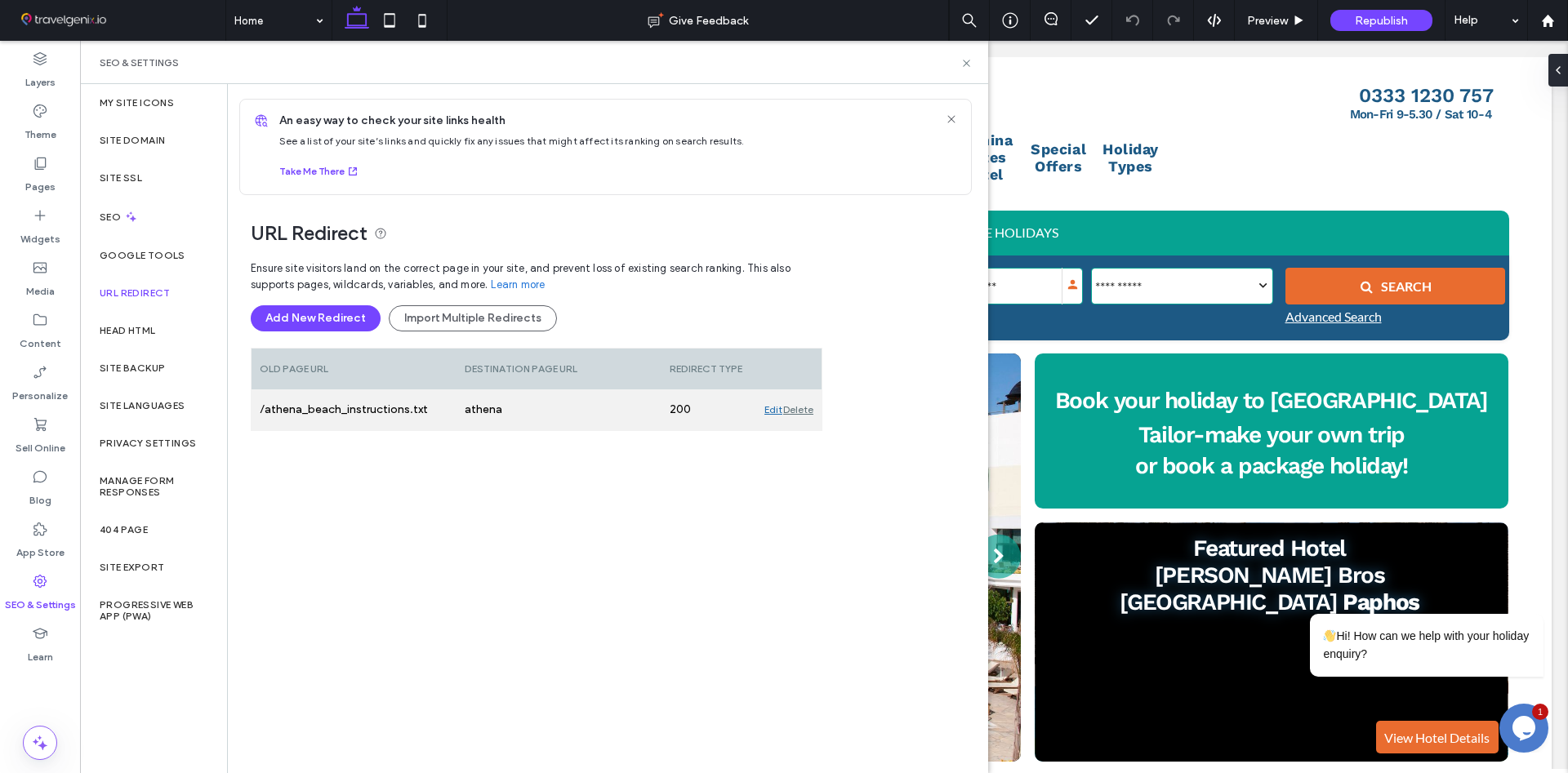
scroll to position [0, 2056]
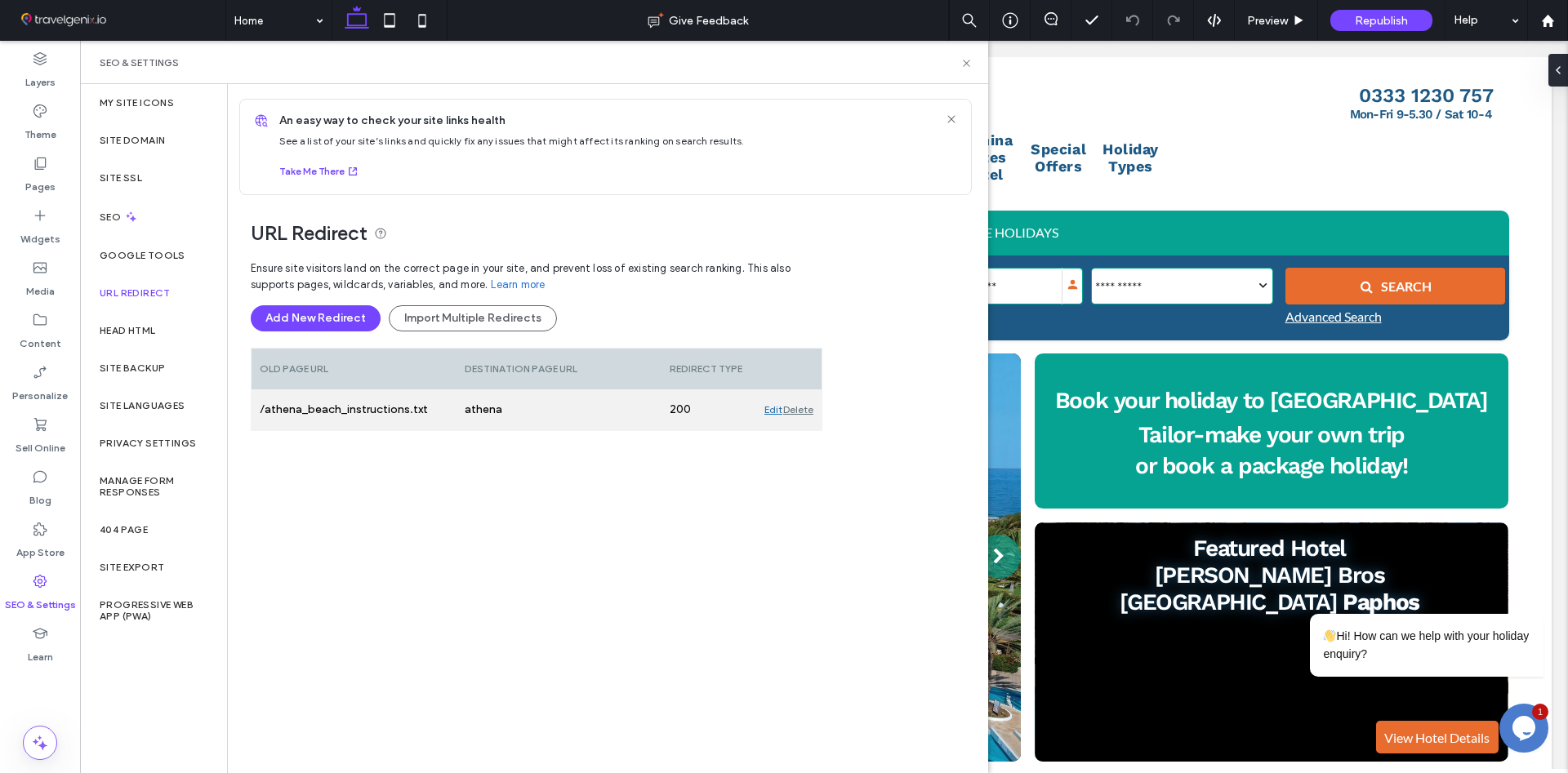
click at [768, 409] on div "Edit" at bounding box center [773, 410] width 18 height 41
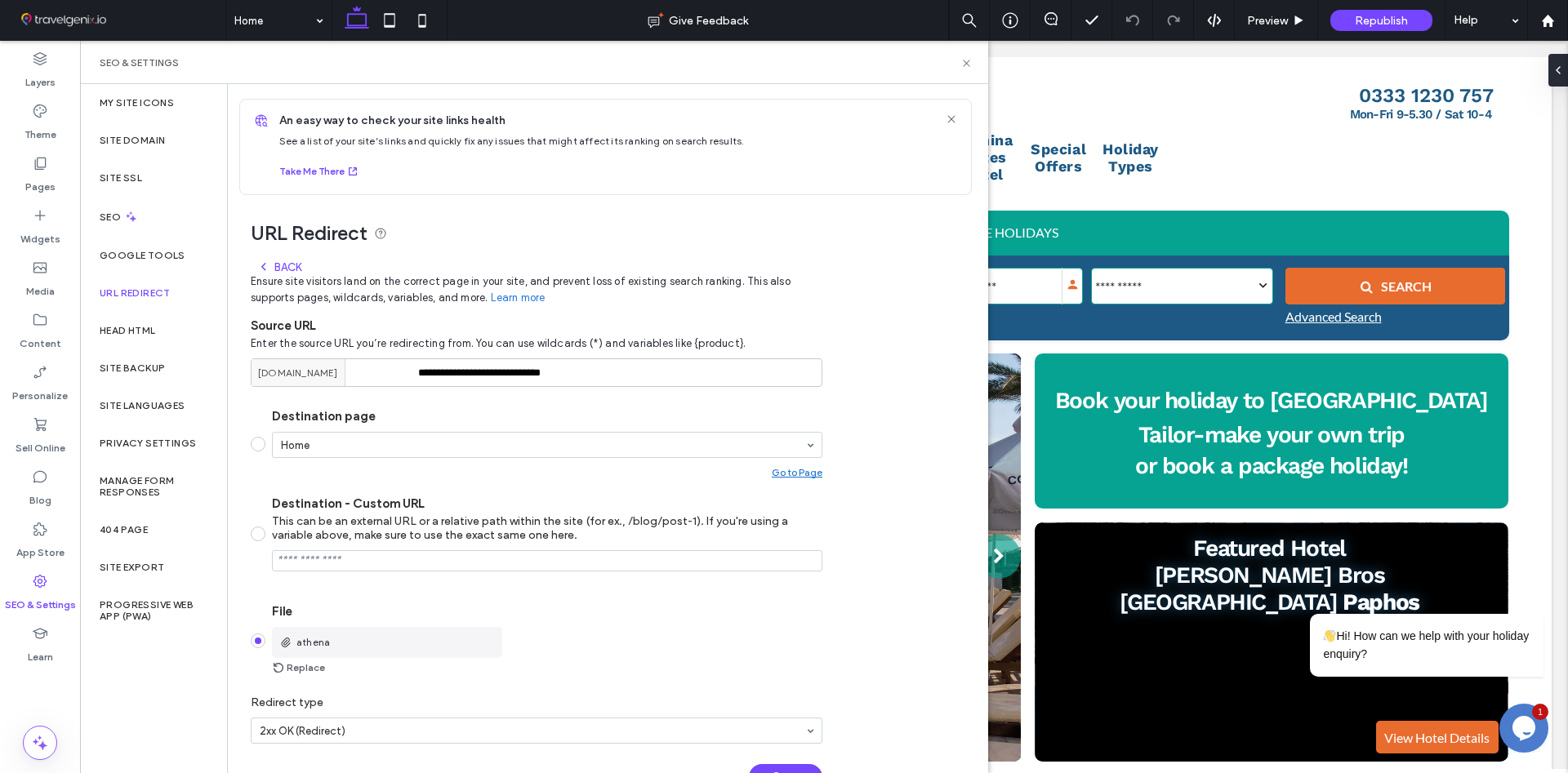
scroll to position [0, 0]
